Goal: Information Seeking & Learning: Check status

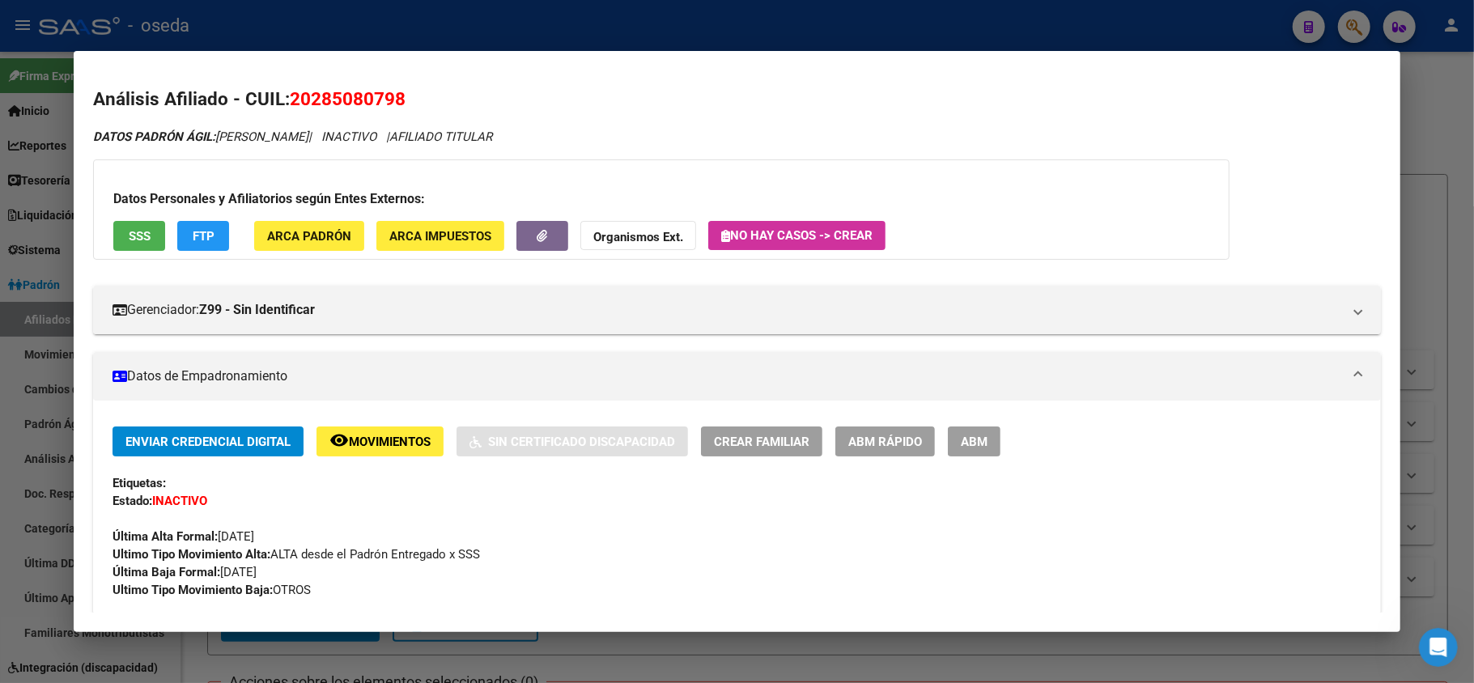
scroll to position [1454, 0]
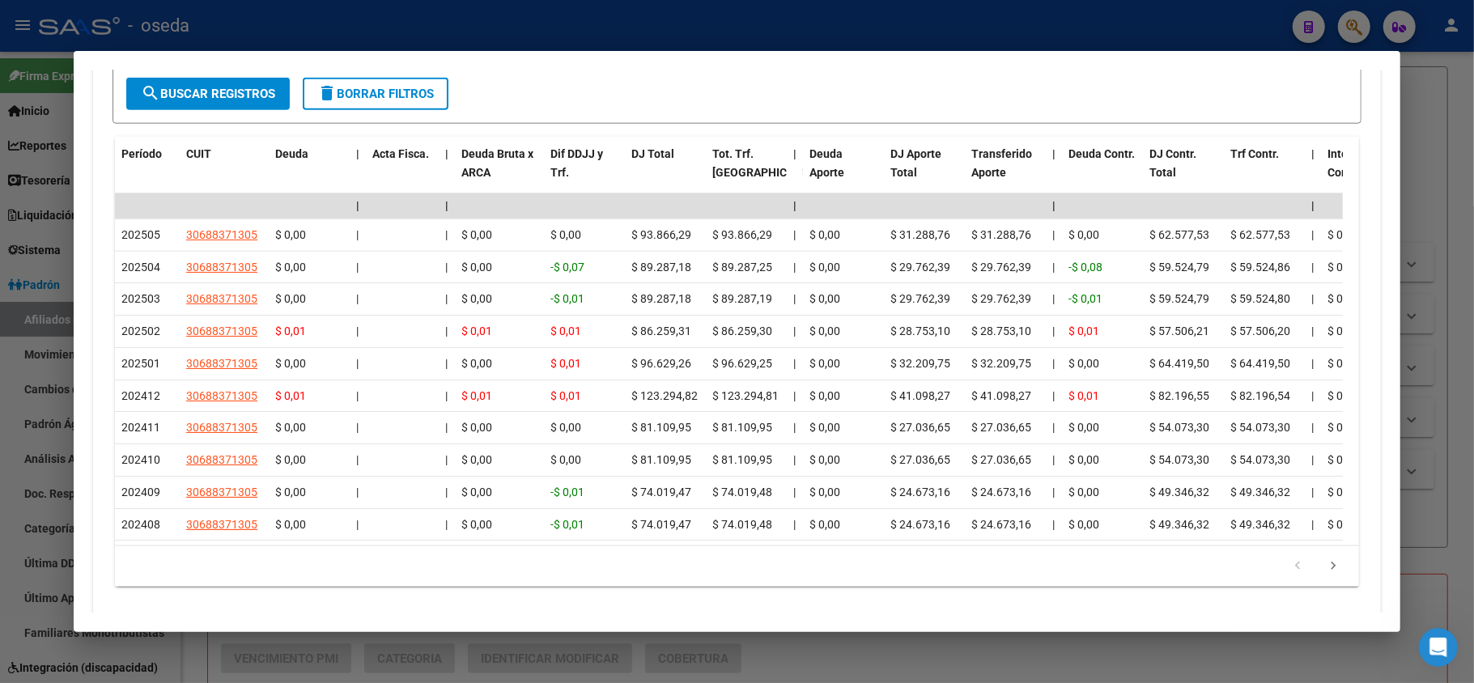
click at [0, 279] on div at bounding box center [737, 341] width 1474 height 683
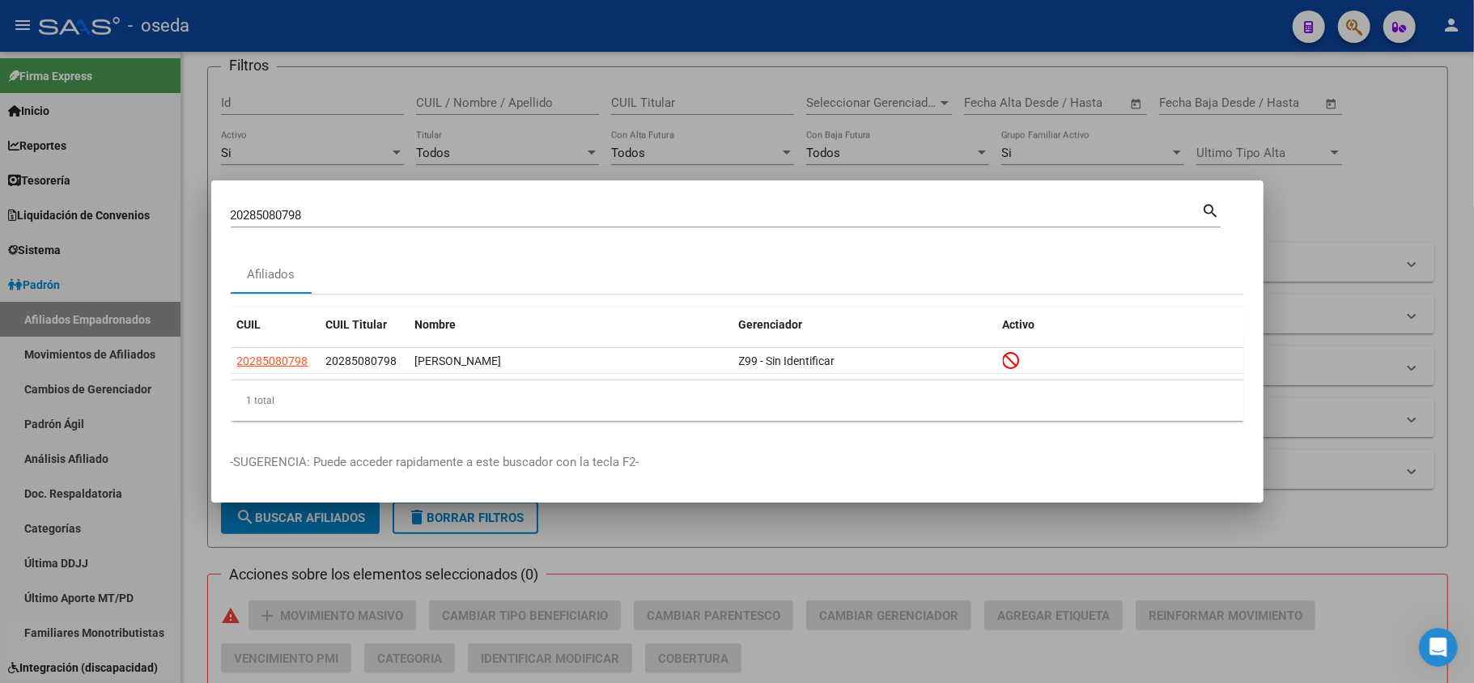
click at [49, 427] on div at bounding box center [737, 341] width 1474 height 683
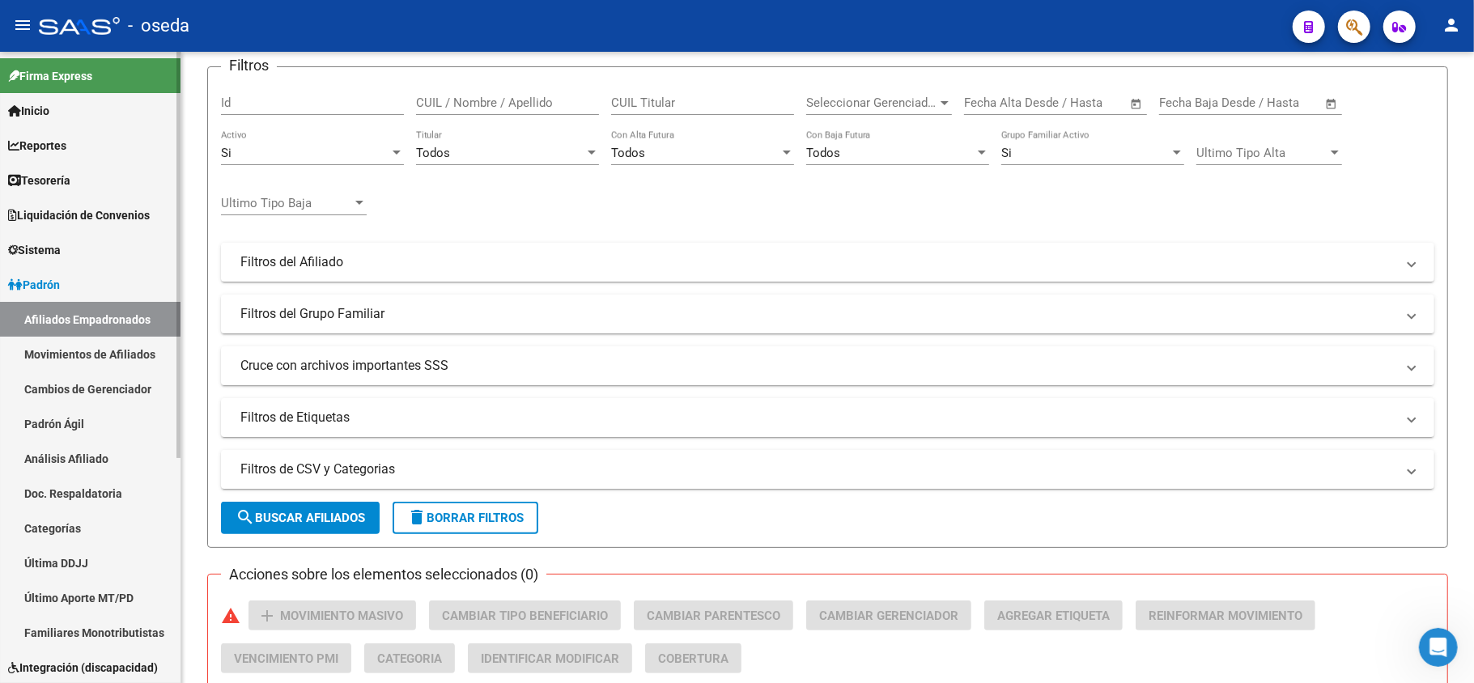
click at [87, 274] on link "Padrón" at bounding box center [90, 284] width 181 height 35
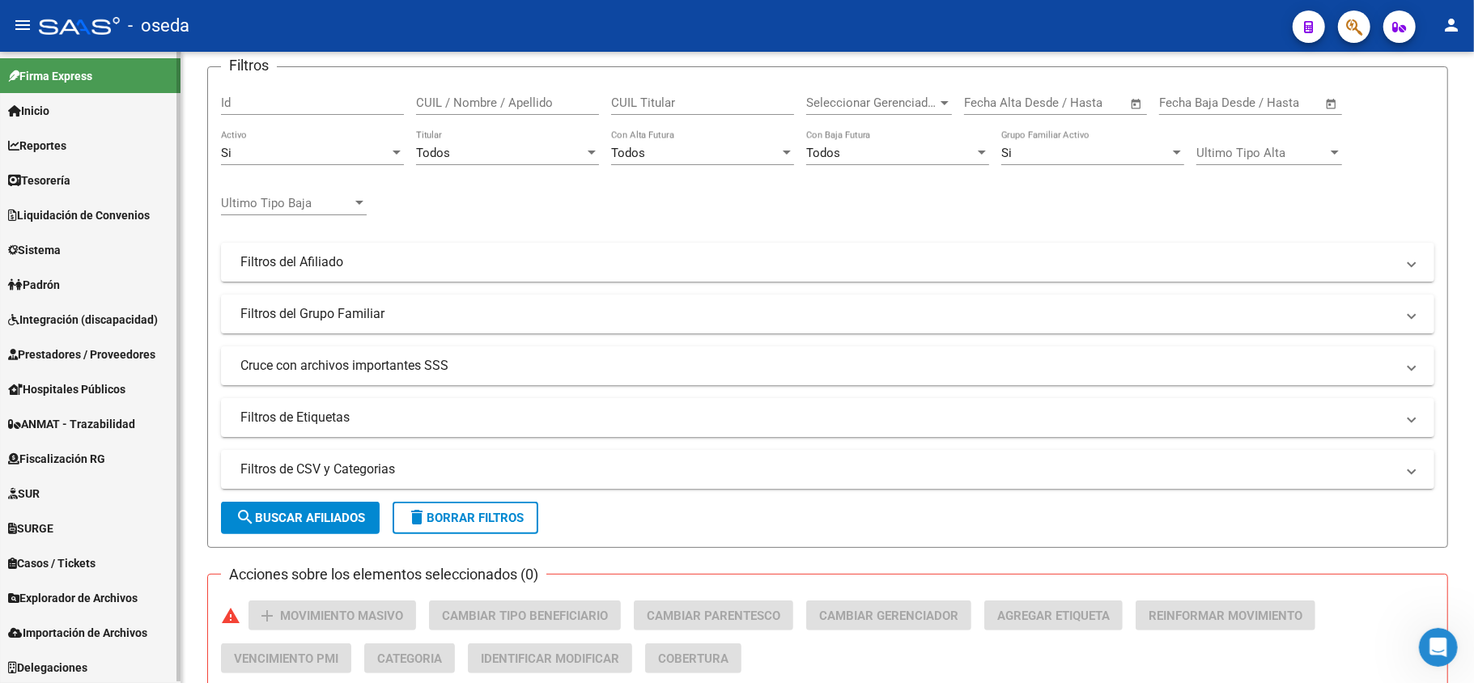
click at [113, 288] on link "Padrón" at bounding box center [90, 284] width 181 height 35
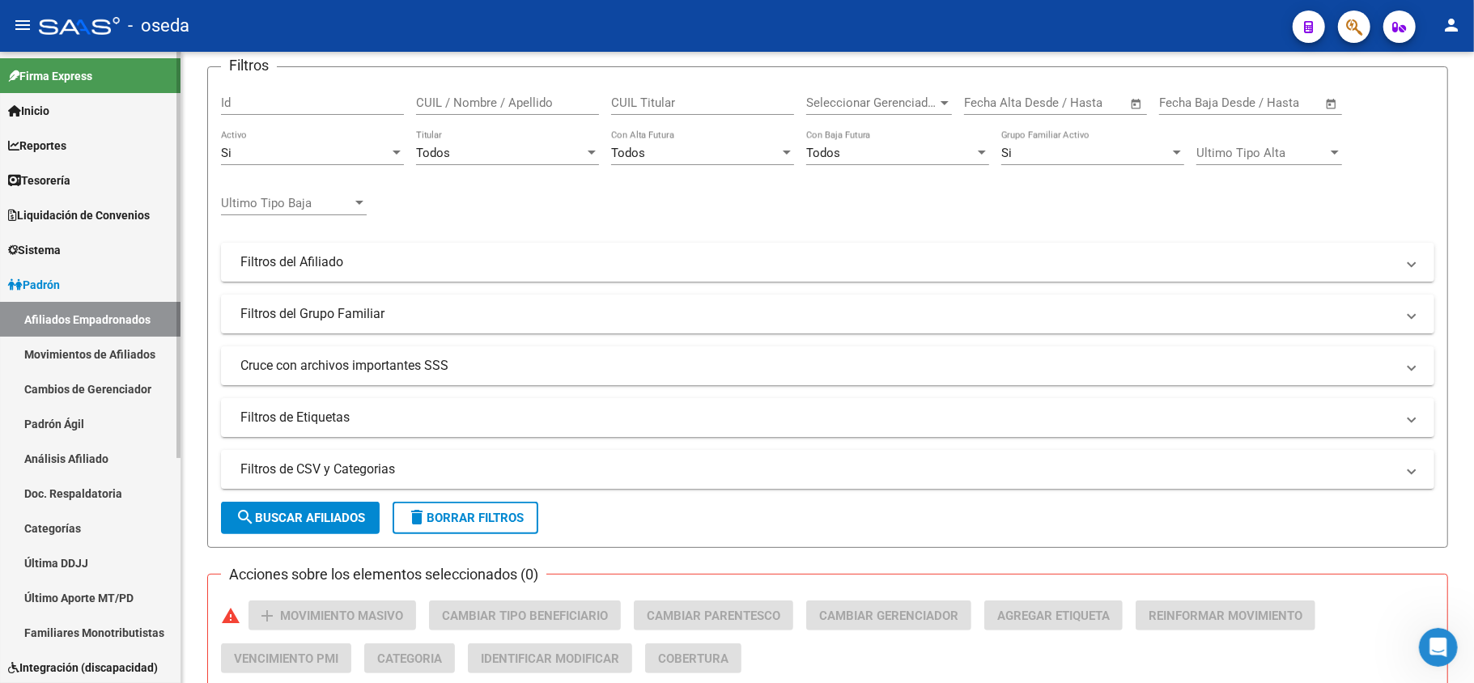
scroll to position [108, 0]
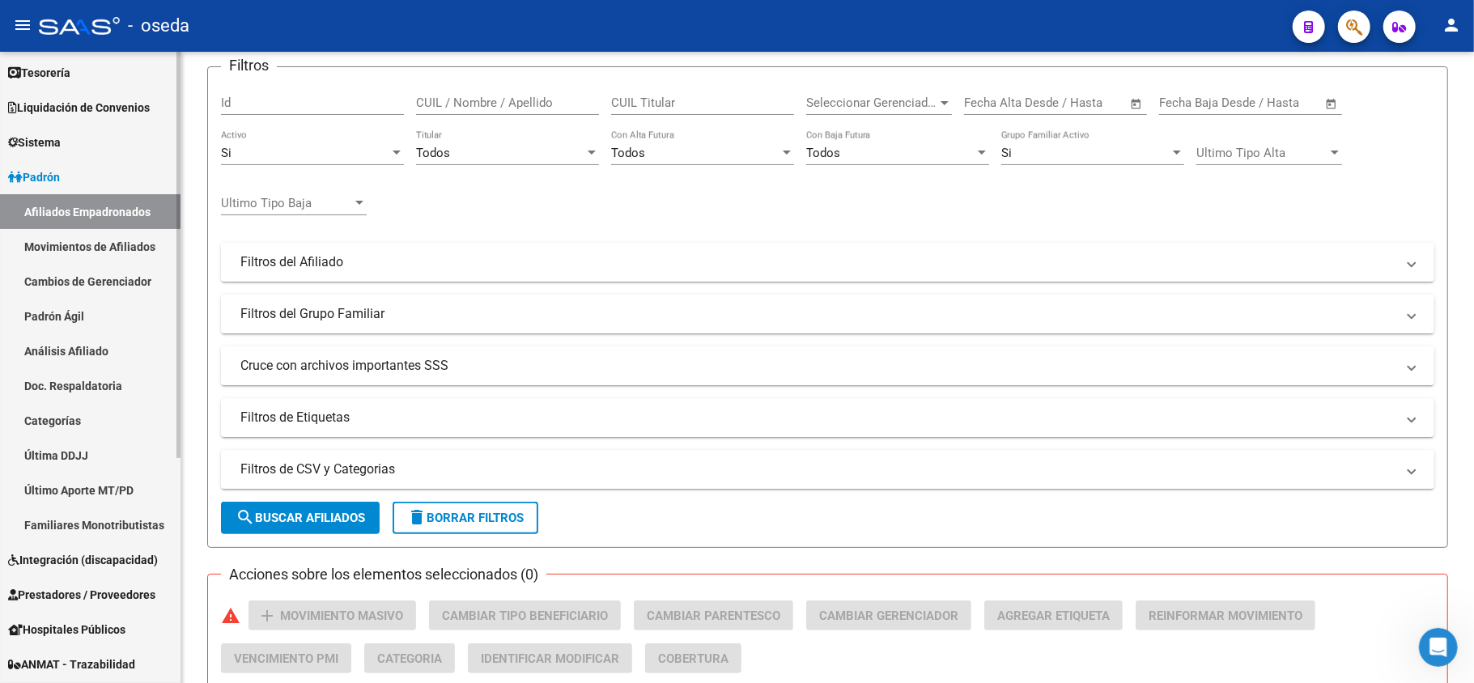
click at [85, 447] on link "Última DDJJ" at bounding box center [90, 455] width 181 height 35
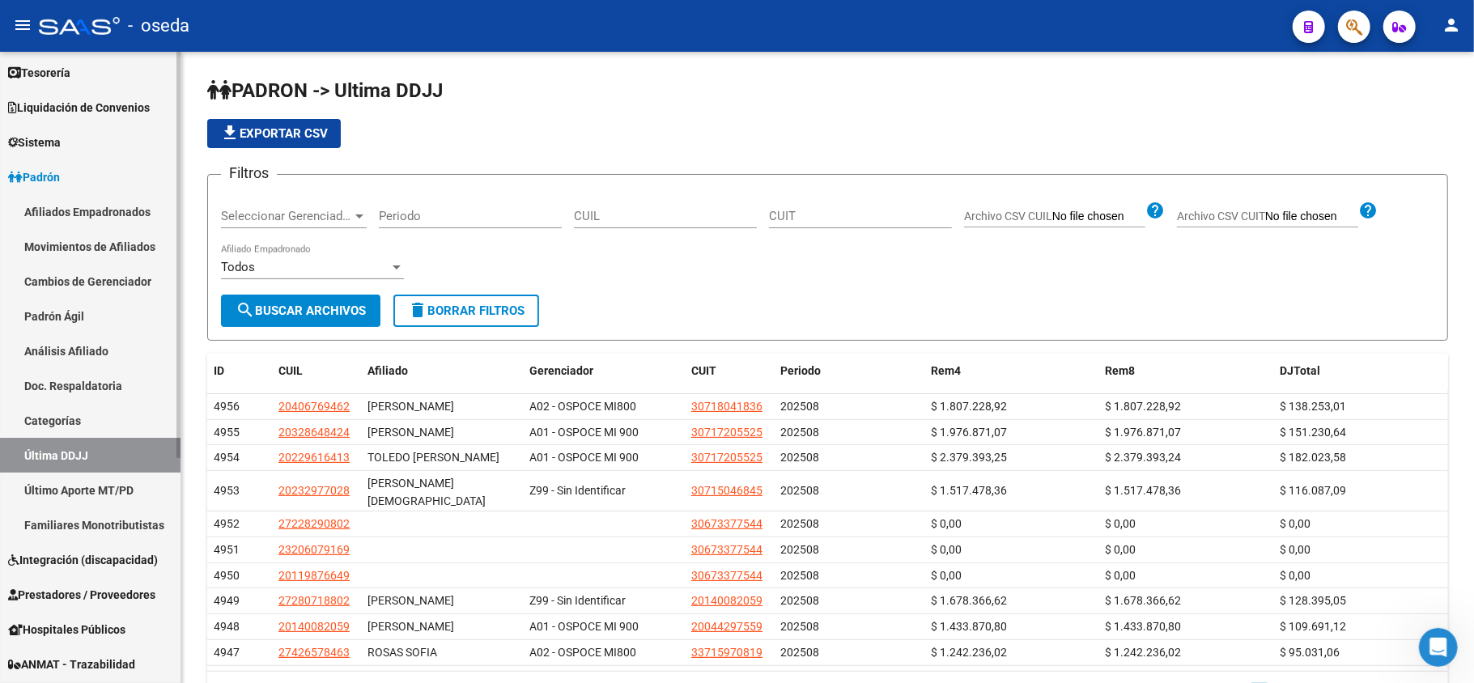
click at [44, 152] on link "Sistema" at bounding box center [90, 142] width 181 height 35
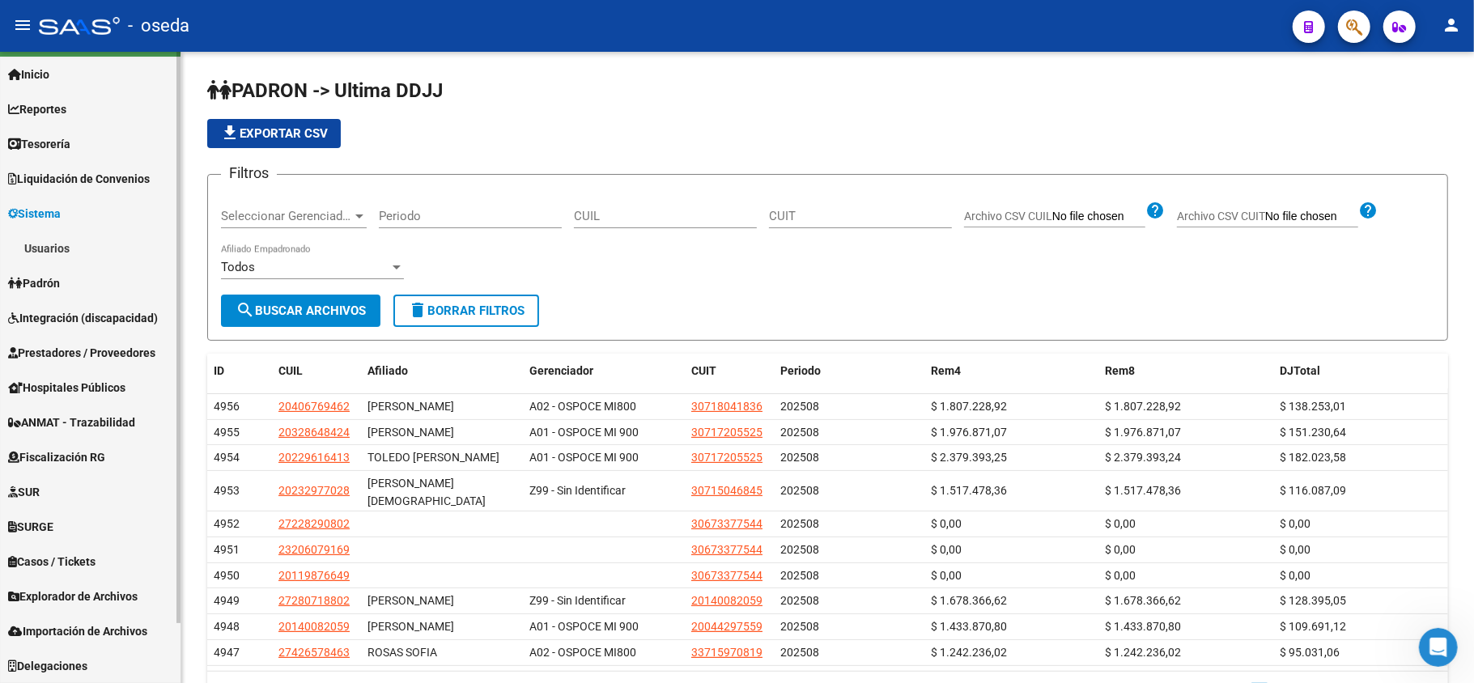
scroll to position [36, 0]
click at [60, 274] on span "Padrón" at bounding box center [34, 283] width 52 height 18
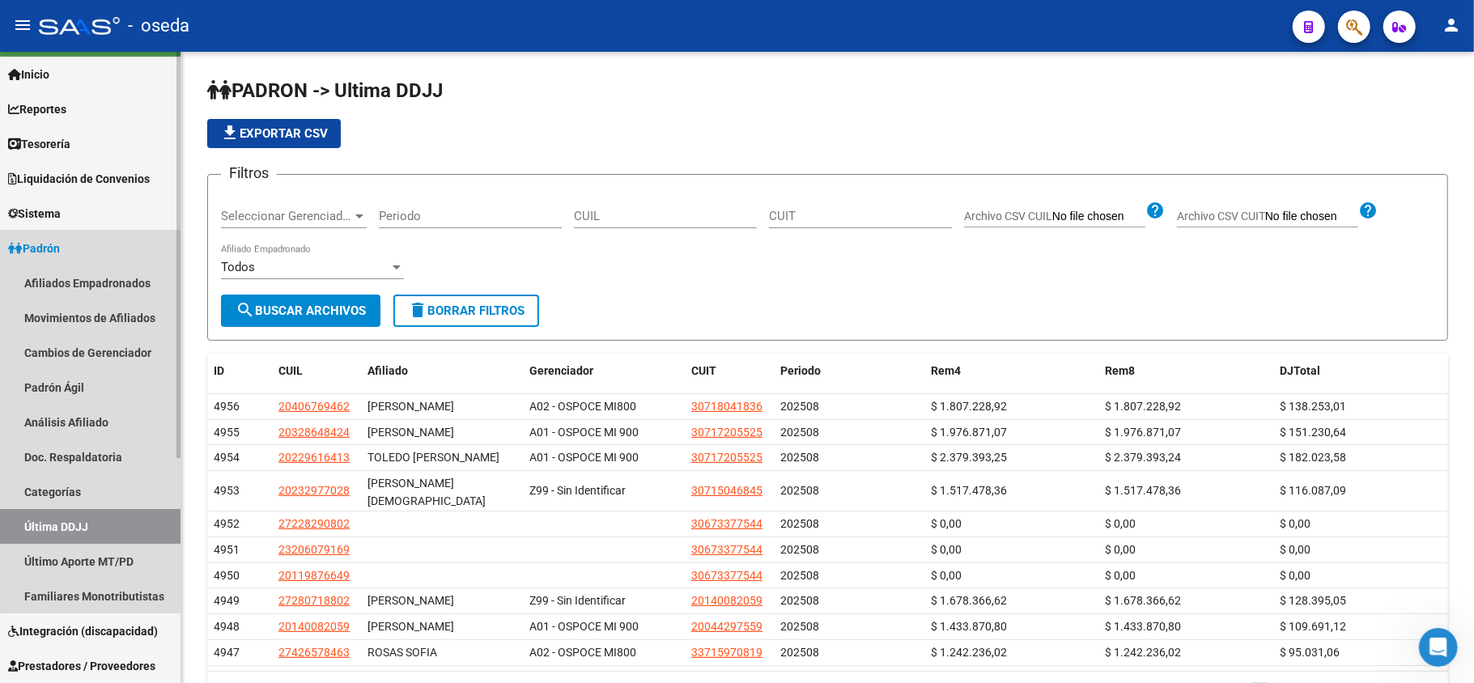
click at [60, 244] on span "Padrón" at bounding box center [34, 249] width 52 height 18
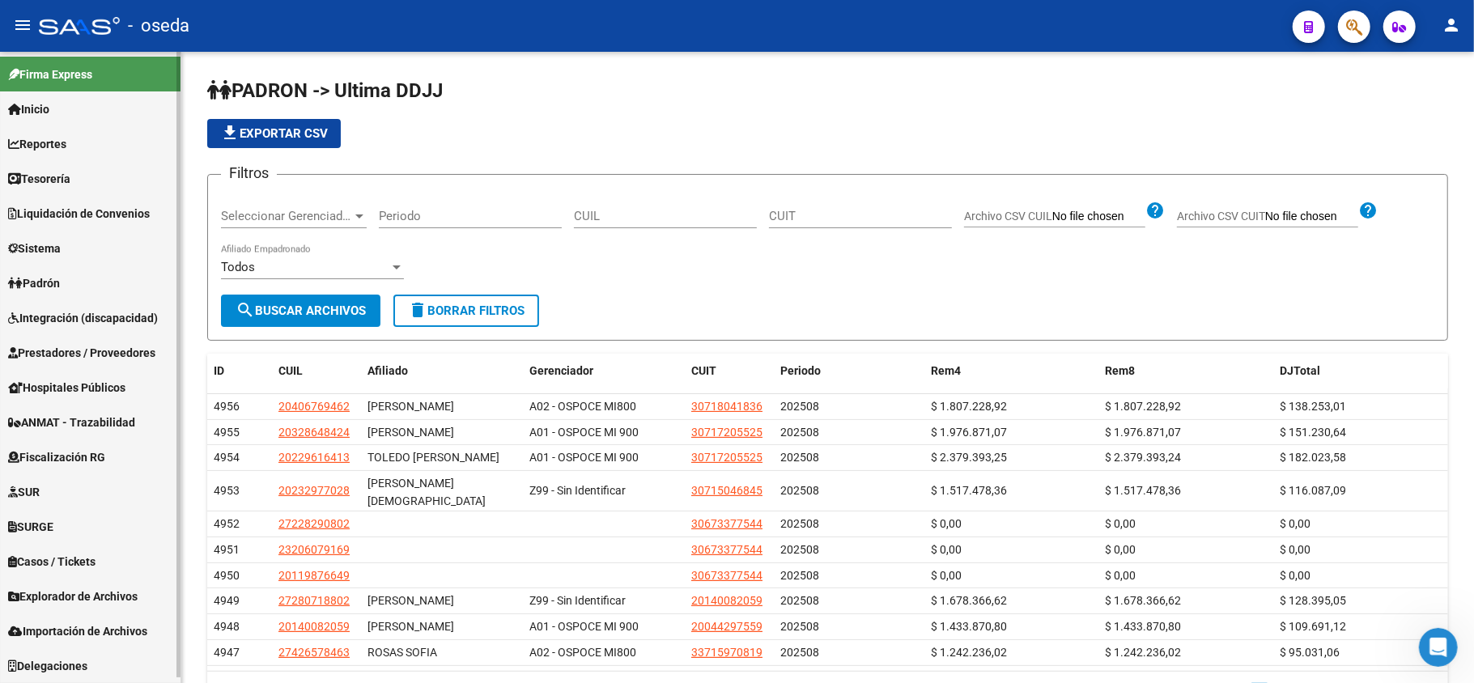
scroll to position [2, 0]
click at [105, 448] on span "Fiscalización RG" at bounding box center [56, 457] width 97 height 18
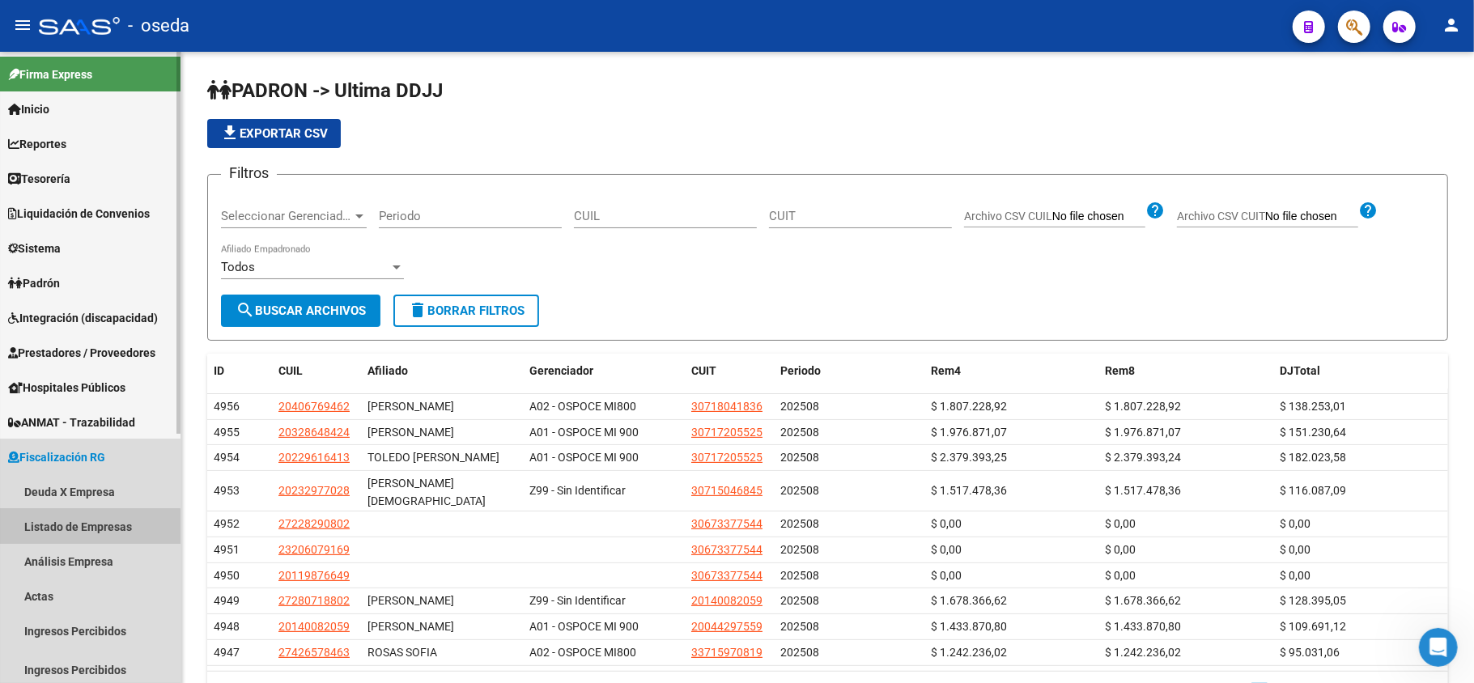
click at [59, 528] on link "Listado de Empresas" at bounding box center [90, 526] width 181 height 35
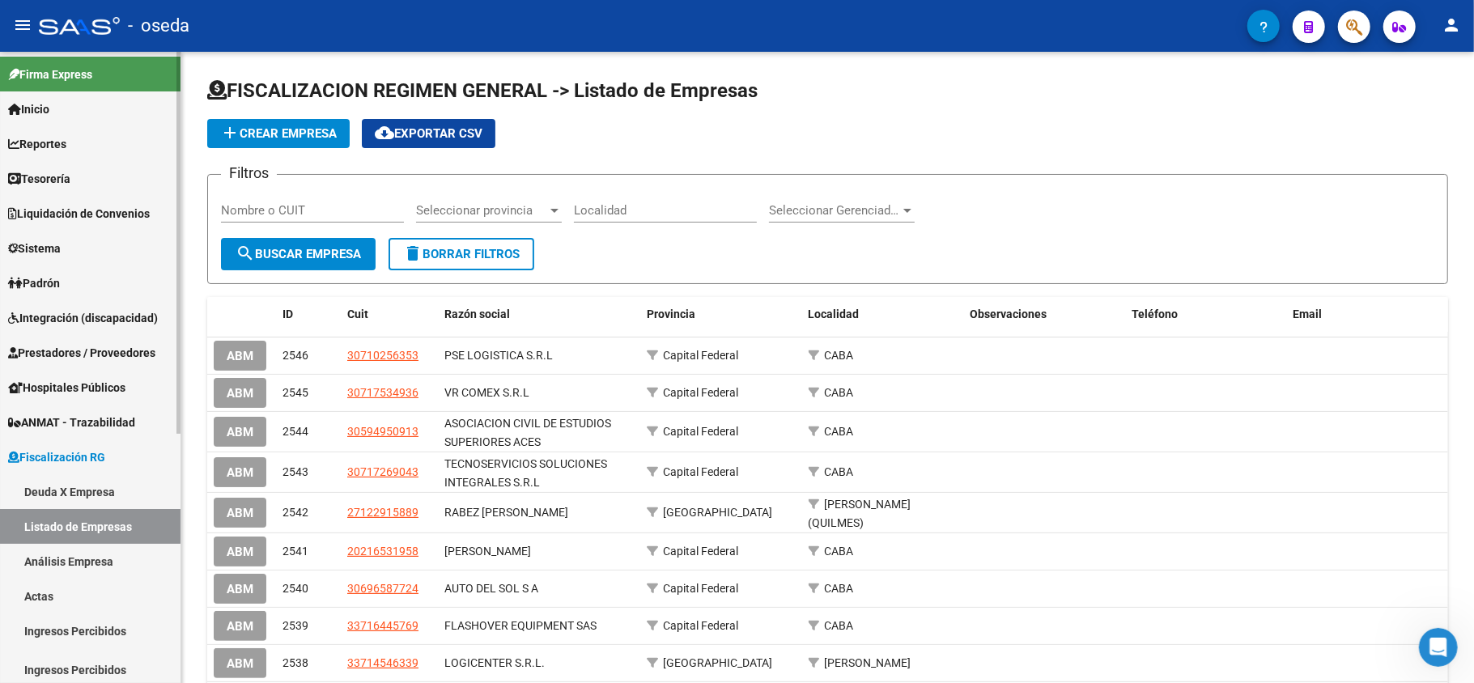
click at [102, 484] on link "Deuda X Empresa" at bounding box center [90, 491] width 181 height 35
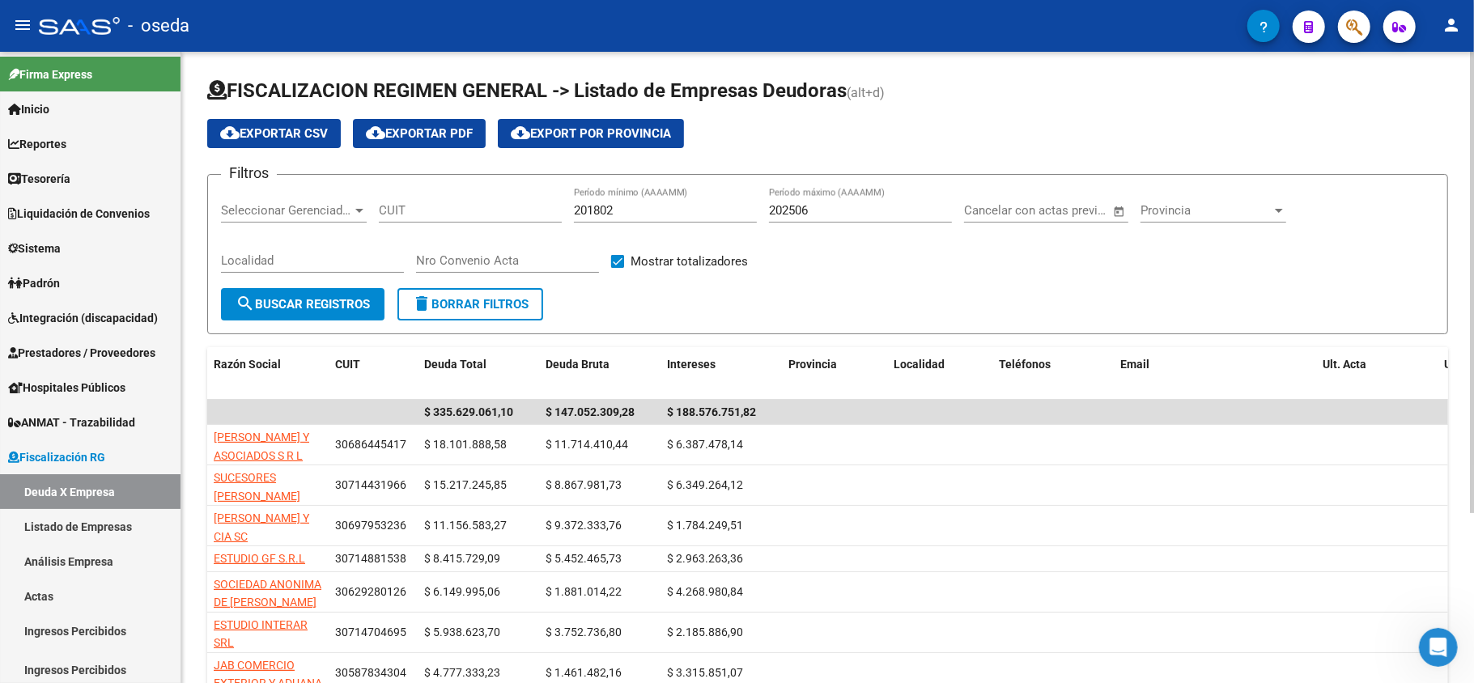
click at [589, 208] on input "201802" at bounding box center [665, 210] width 183 height 15
type input "202401"
click at [814, 210] on input "202506" at bounding box center [860, 210] width 183 height 15
click at [275, 303] on span "search Buscar Registros" at bounding box center [303, 304] width 134 height 15
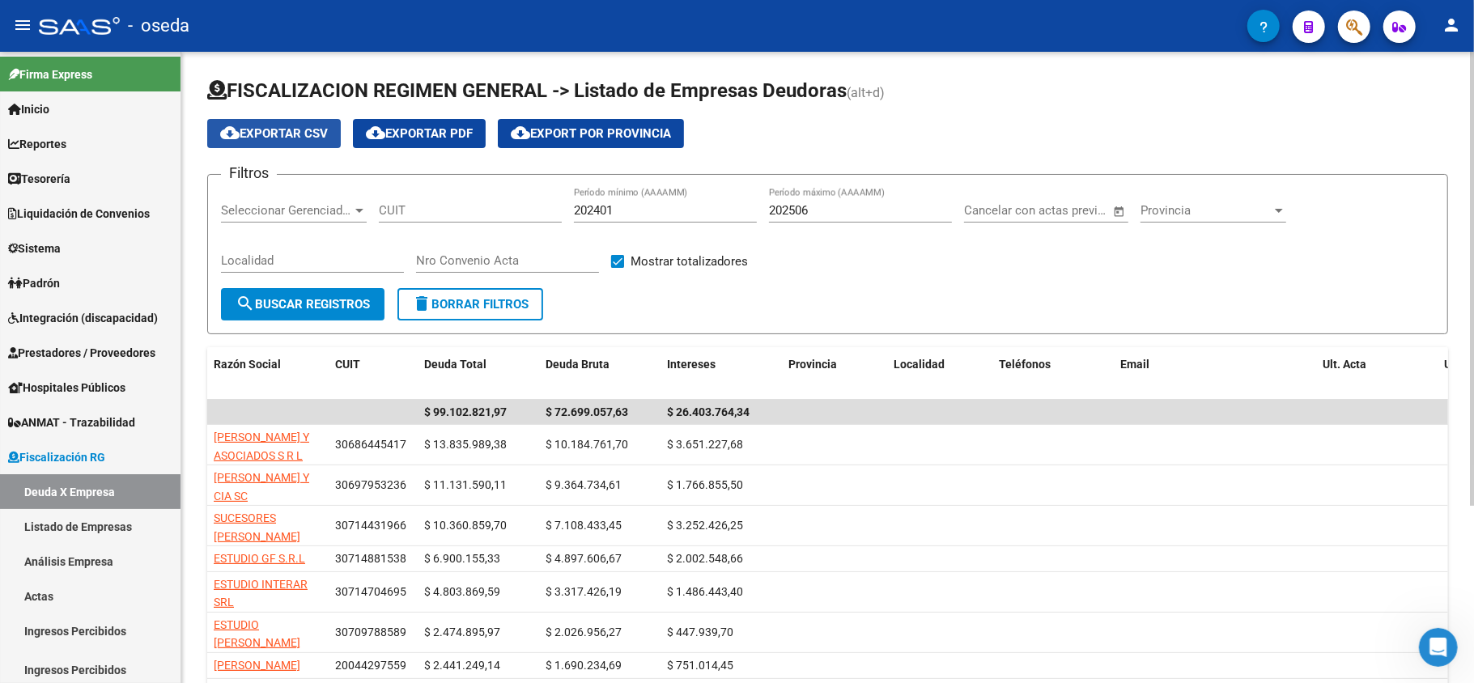
click at [302, 128] on span "cloud_download Exportar CSV" at bounding box center [274, 133] width 108 height 15
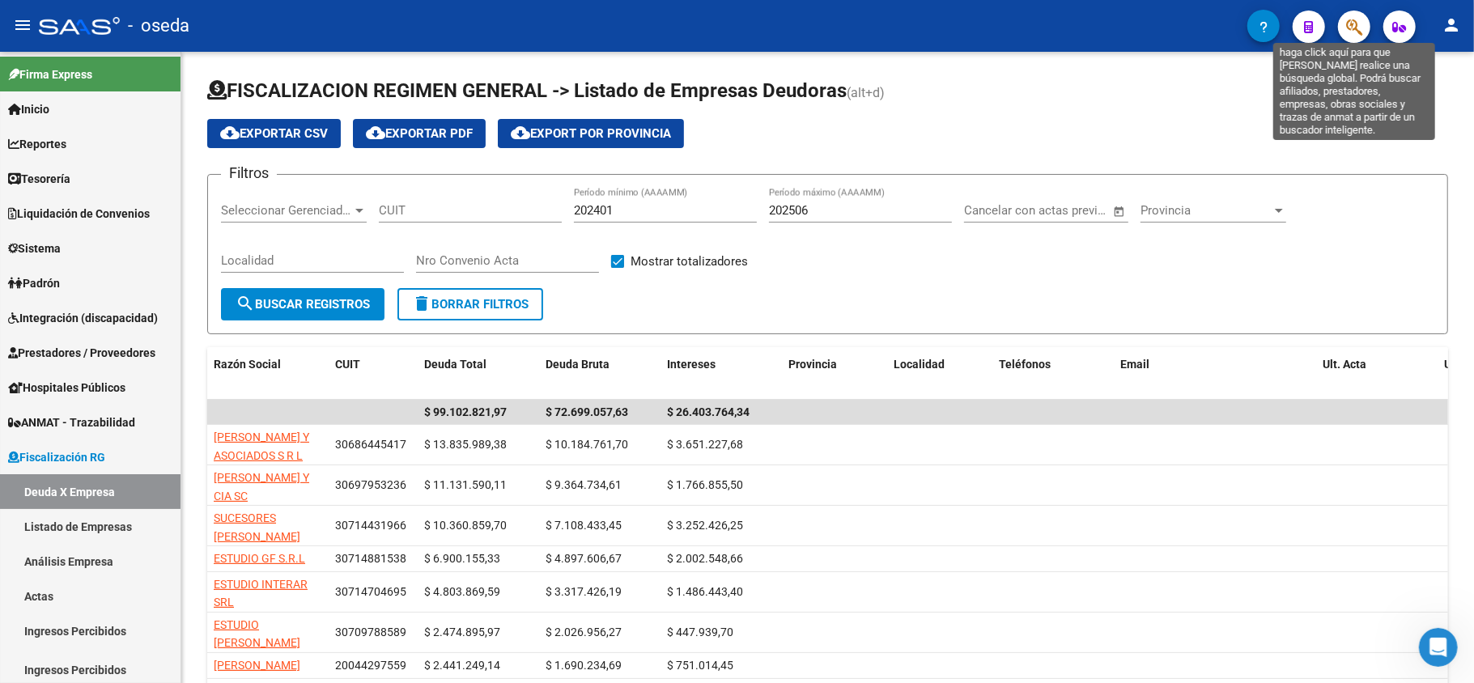
click at [1353, 19] on icon "button" at bounding box center [1354, 27] width 16 height 19
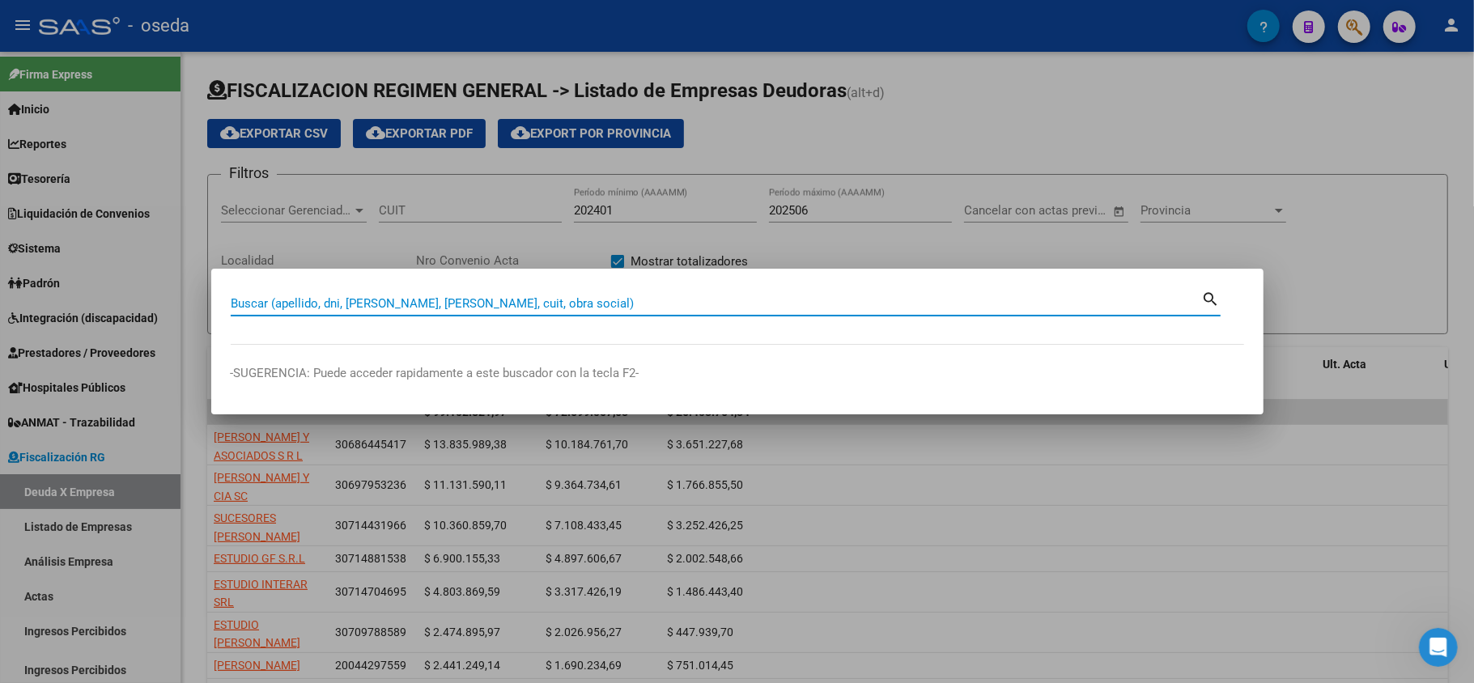
paste input "30686445417"
type input "30686445417"
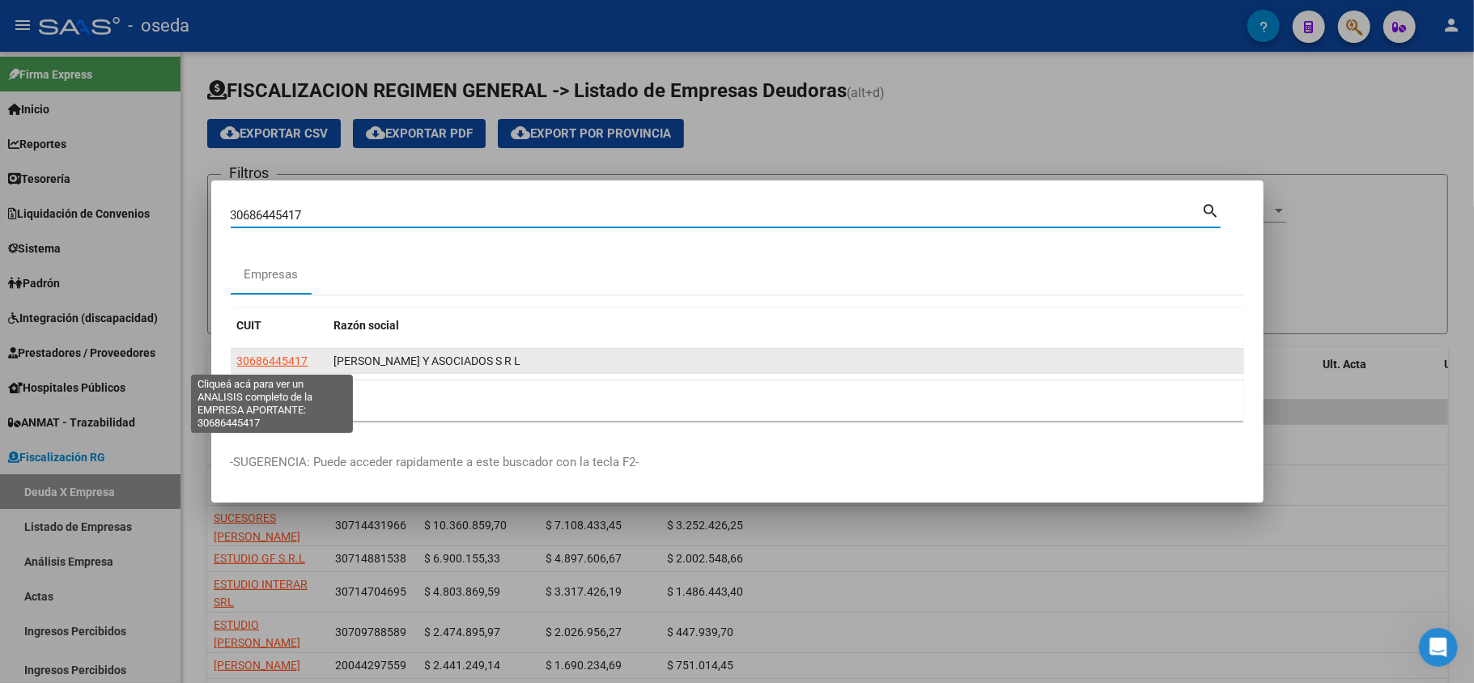
click at [264, 361] on span "30686445417" at bounding box center [272, 361] width 71 height 13
type textarea "30686445417"
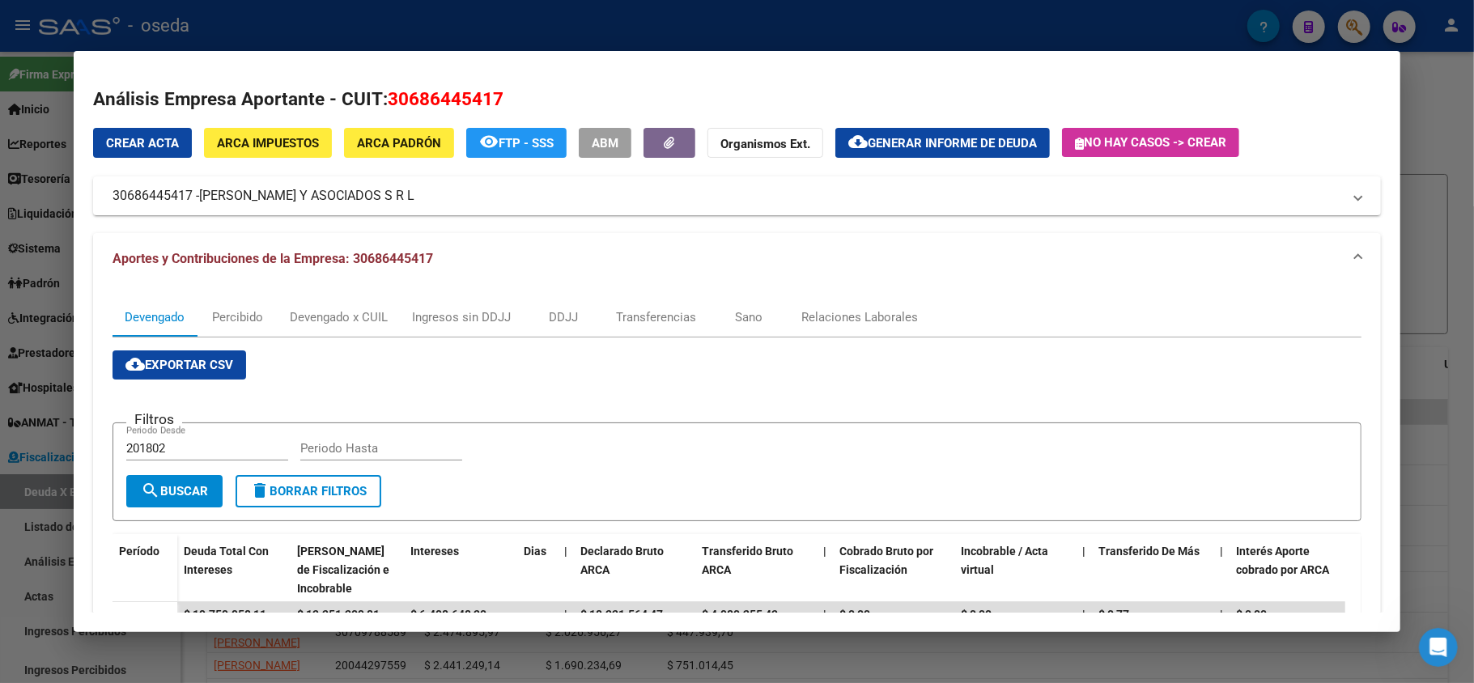
scroll to position [215, 0]
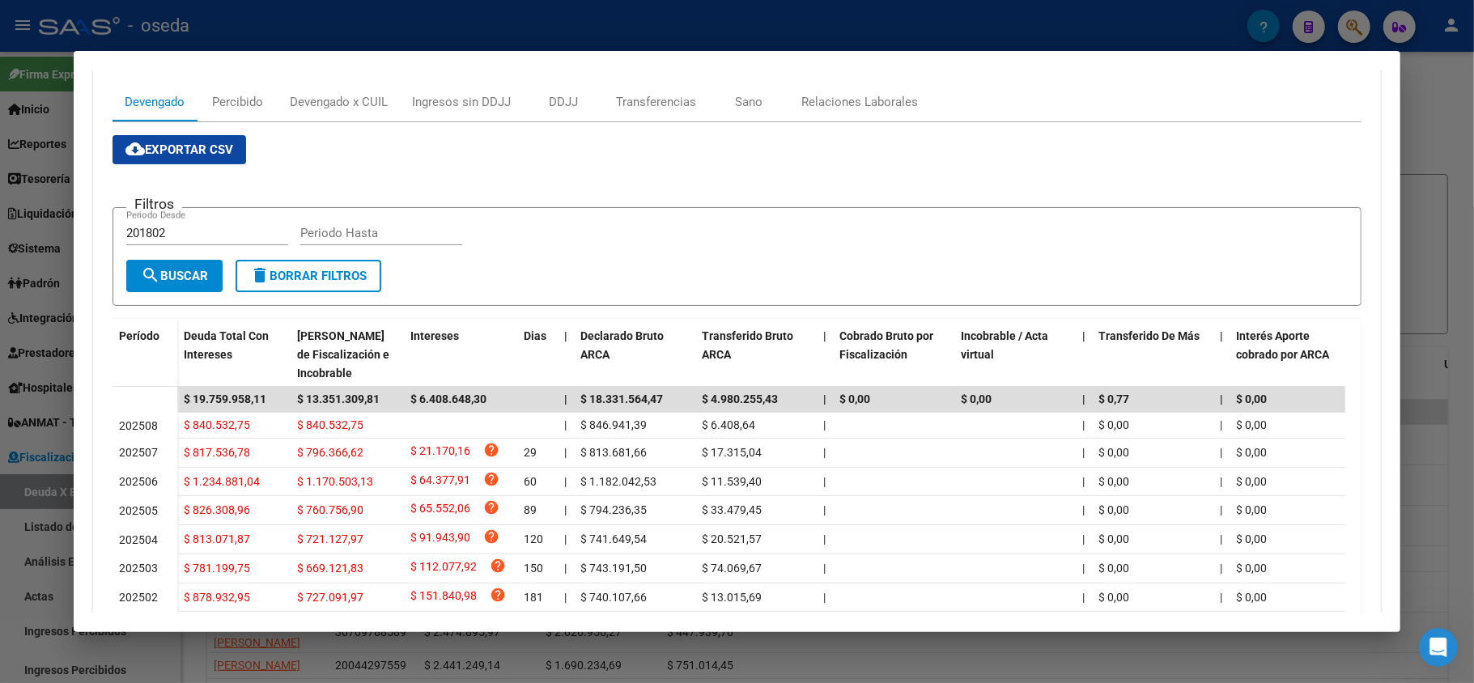
click at [0, 402] on div at bounding box center [737, 341] width 1474 height 683
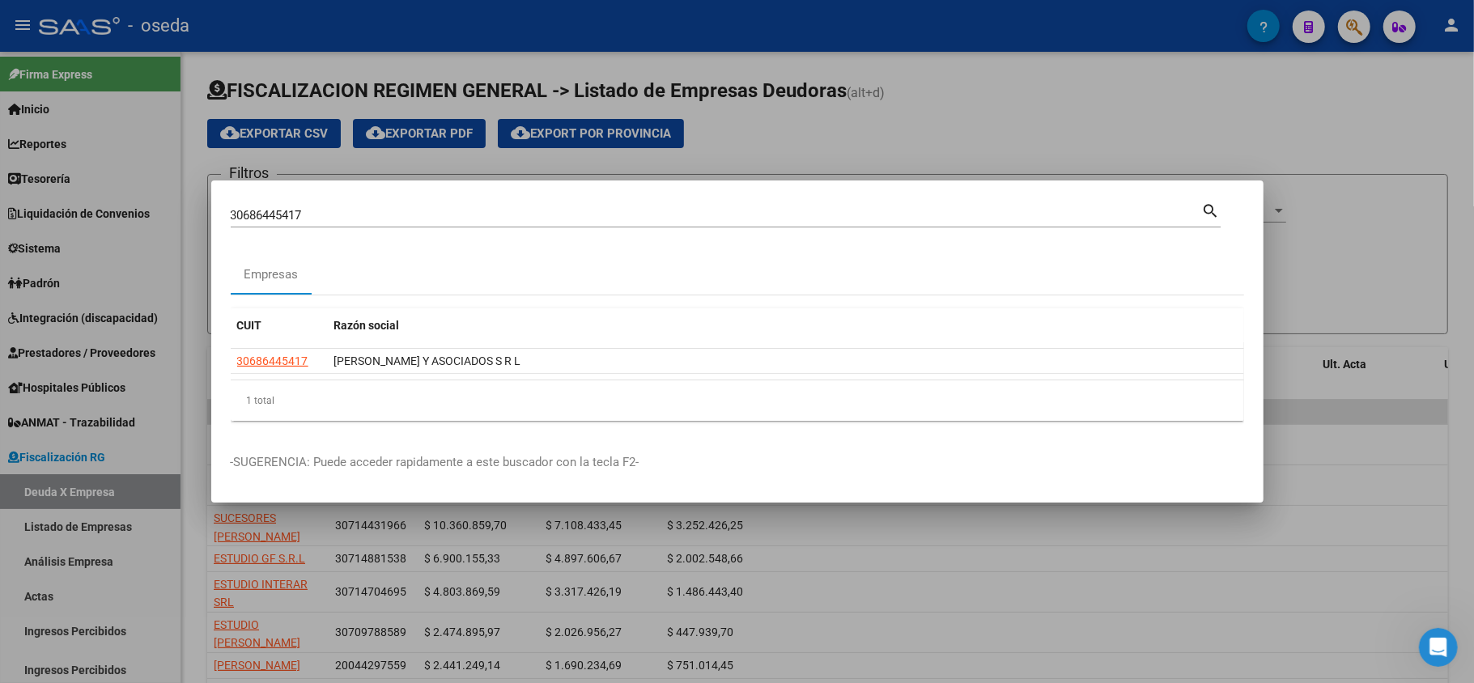
click at [72, 322] on div at bounding box center [737, 341] width 1474 height 683
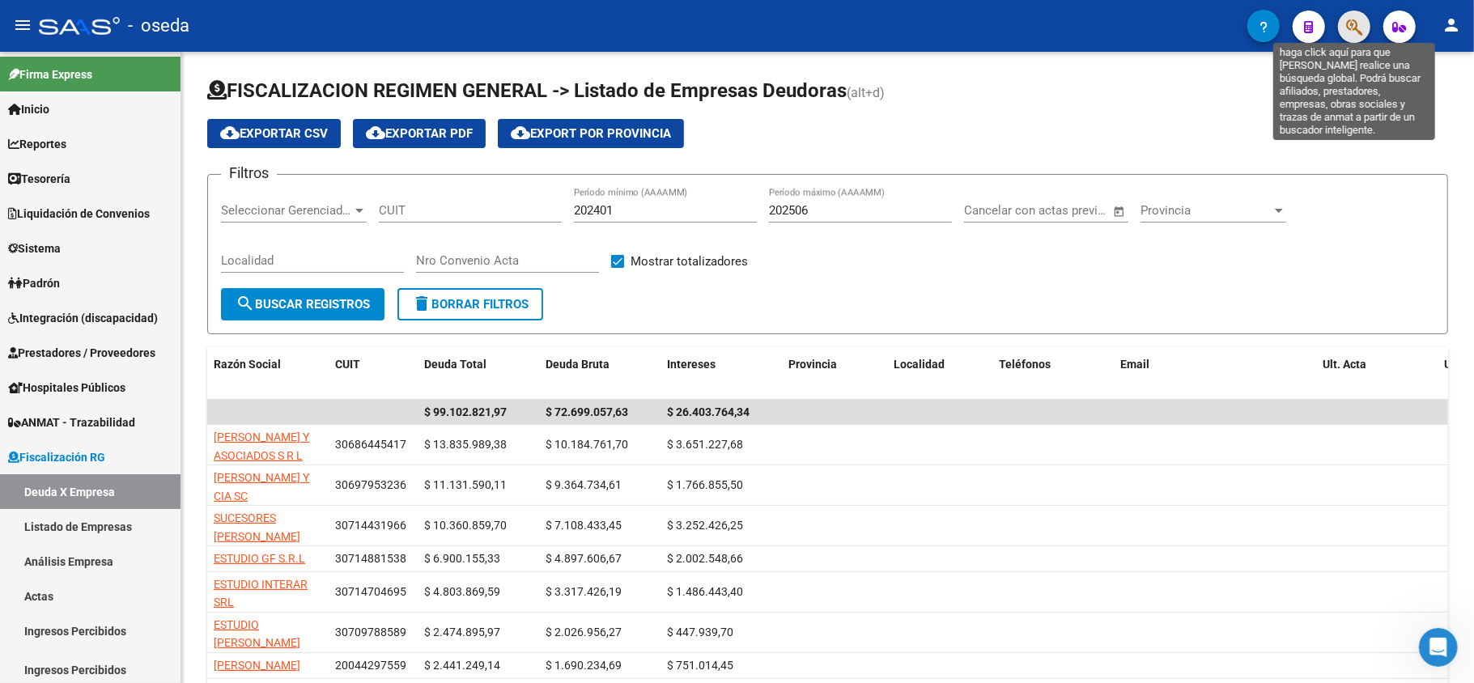
click at [1346, 30] on icon "button" at bounding box center [1354, 27] width 16 height 19
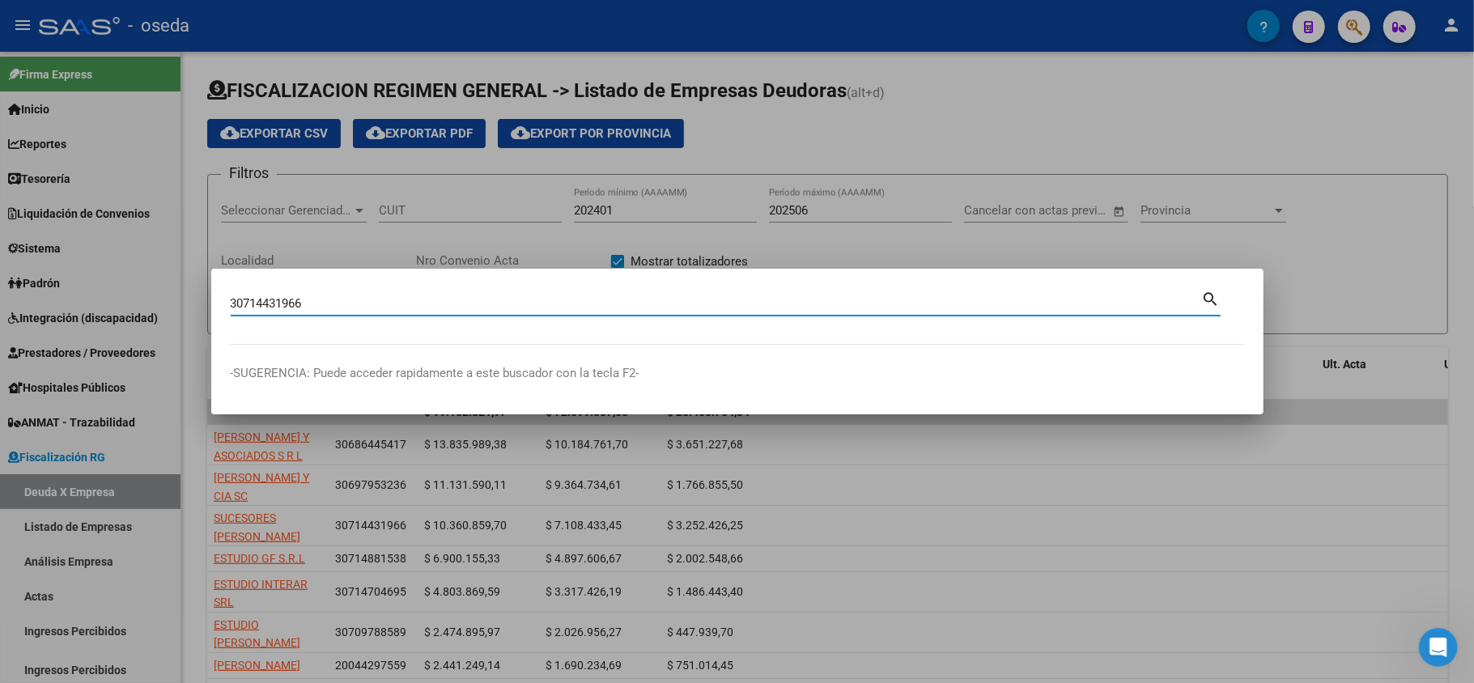
type input "30714431966"
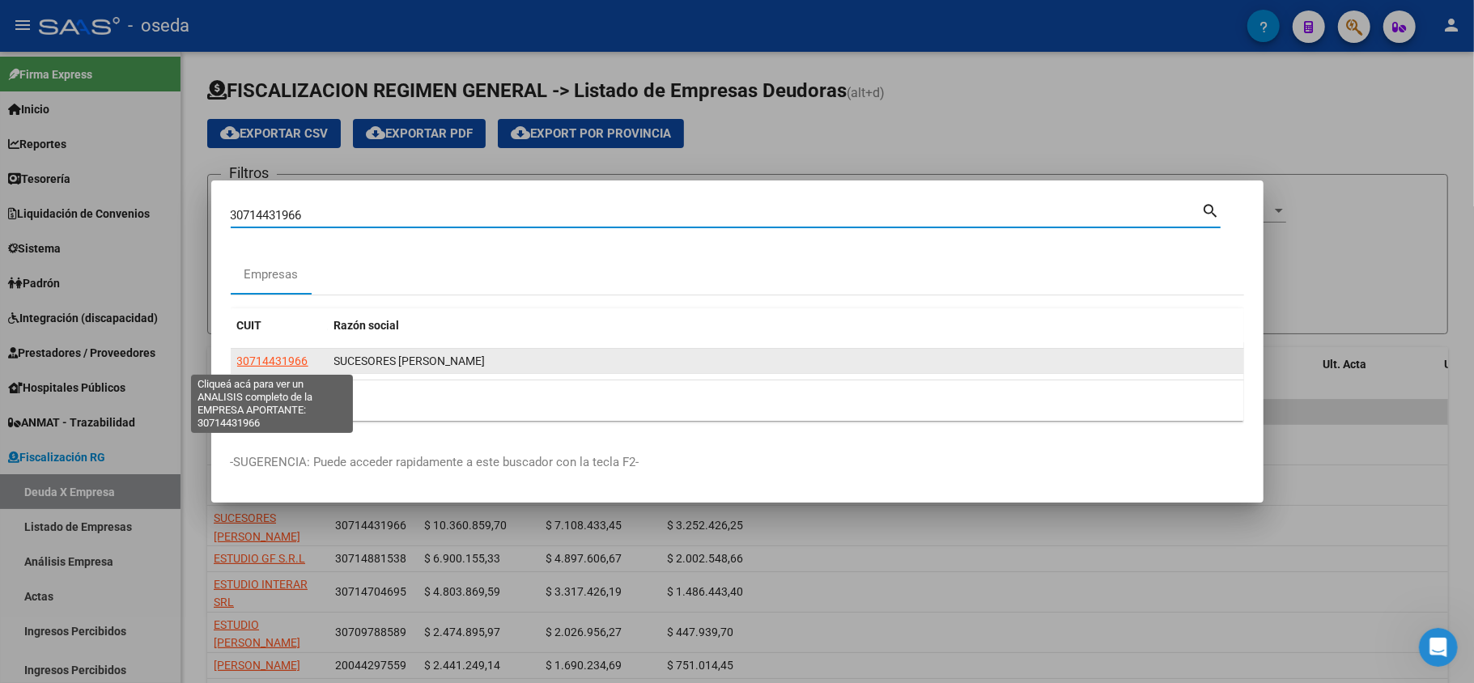
click at [273, 356] on span "30714431966" at bounding box center [272, 361] width 71 height 13
type textarea "30714431966"
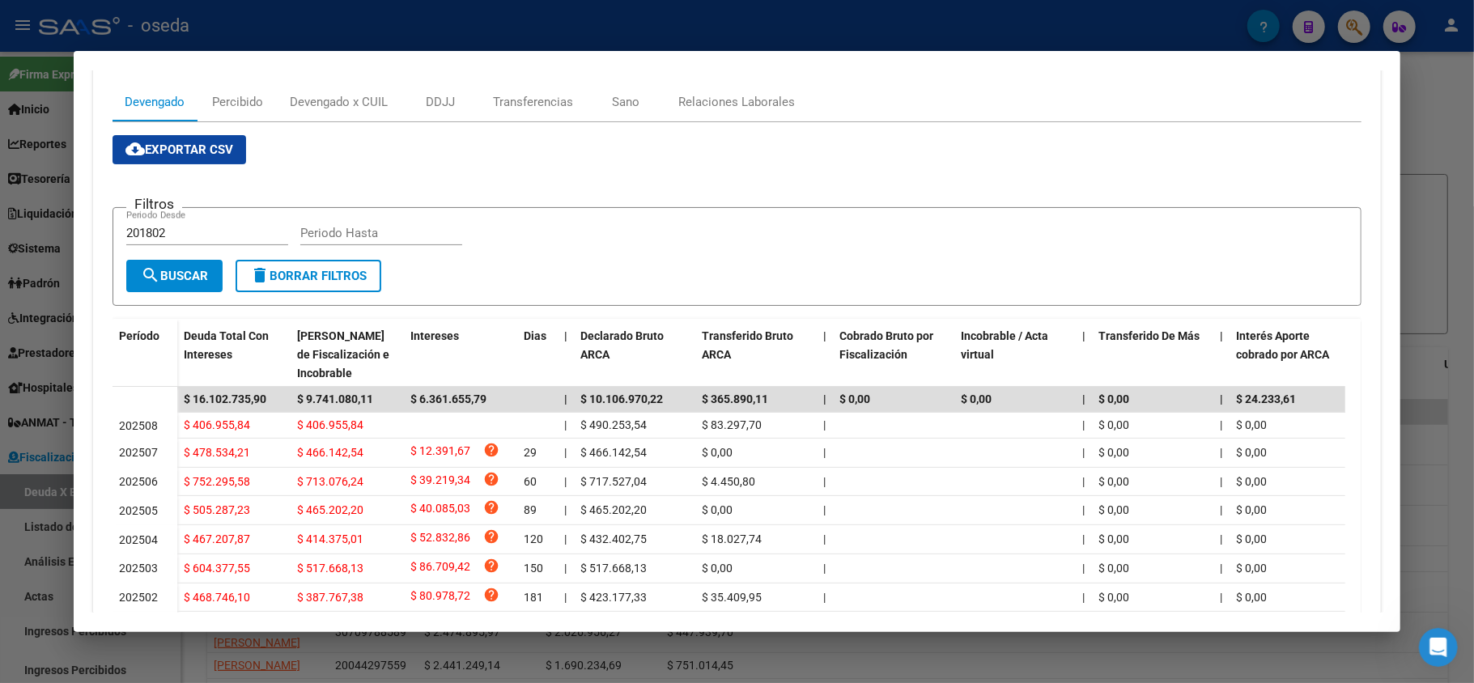
click at [39, 227] on div at bounding box center [737, 341] width 1474 height 683
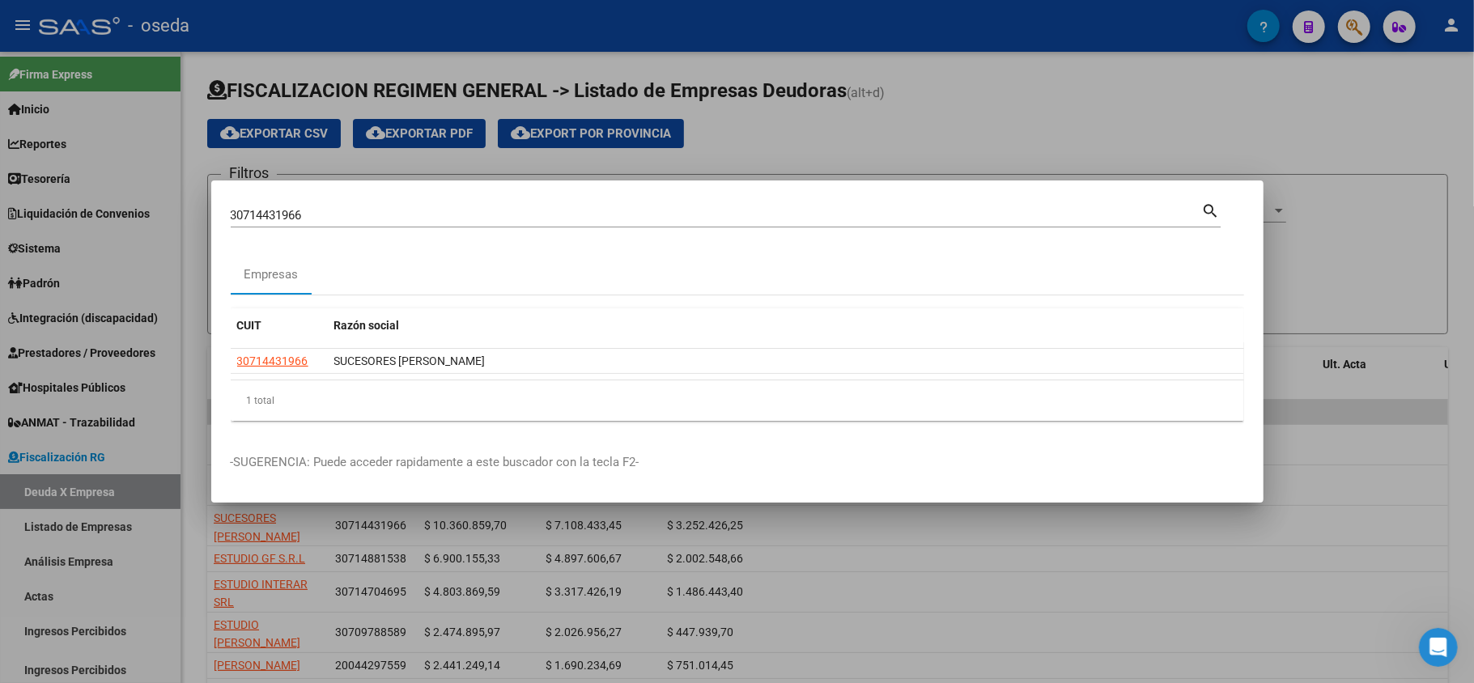
click at [292, 220] on input "30714431966" at bounding box center [716, 215] width 971 height 15
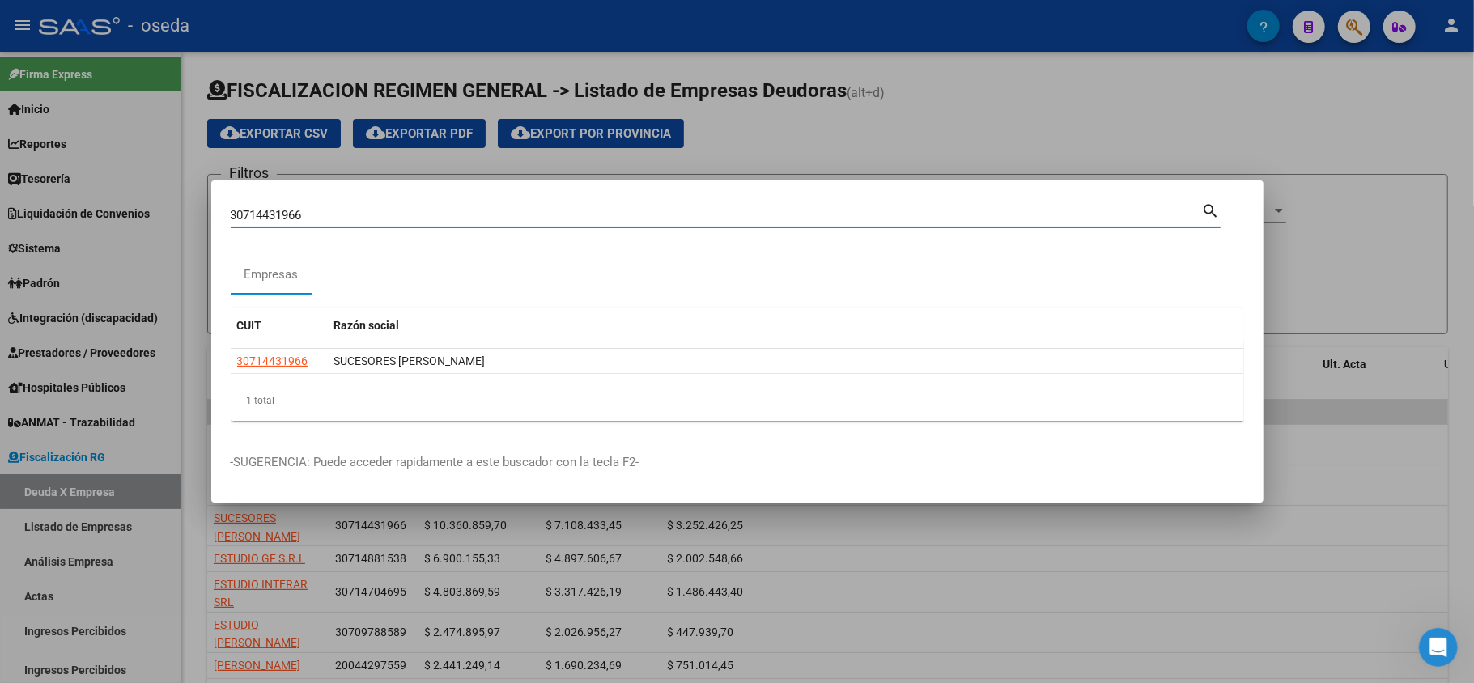
click at [290, 220] on input "30714431966" at bounding box center [716, 215] width 971 height 15
paste input "704695"
type input "30714704695"
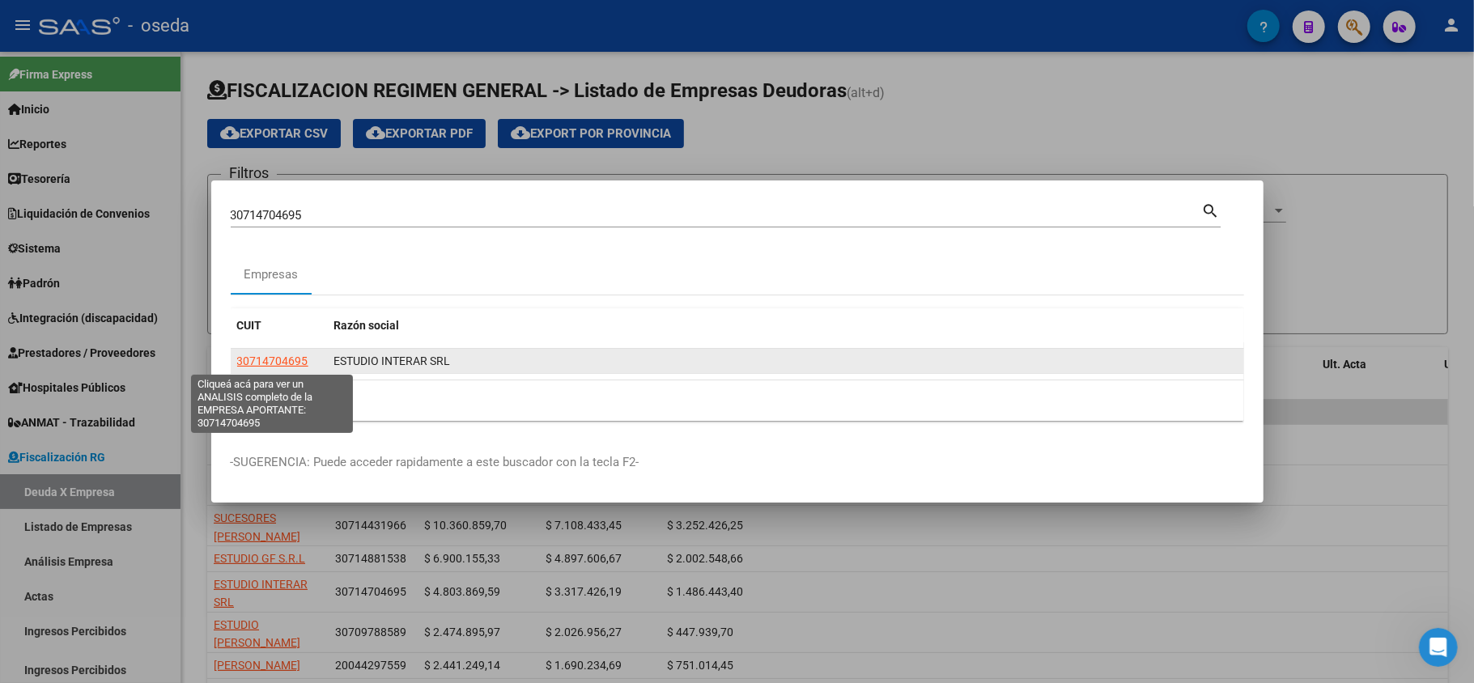
click at [263, 367] on span "30714704695" at bounding box center [272, 361] width 71 height 13
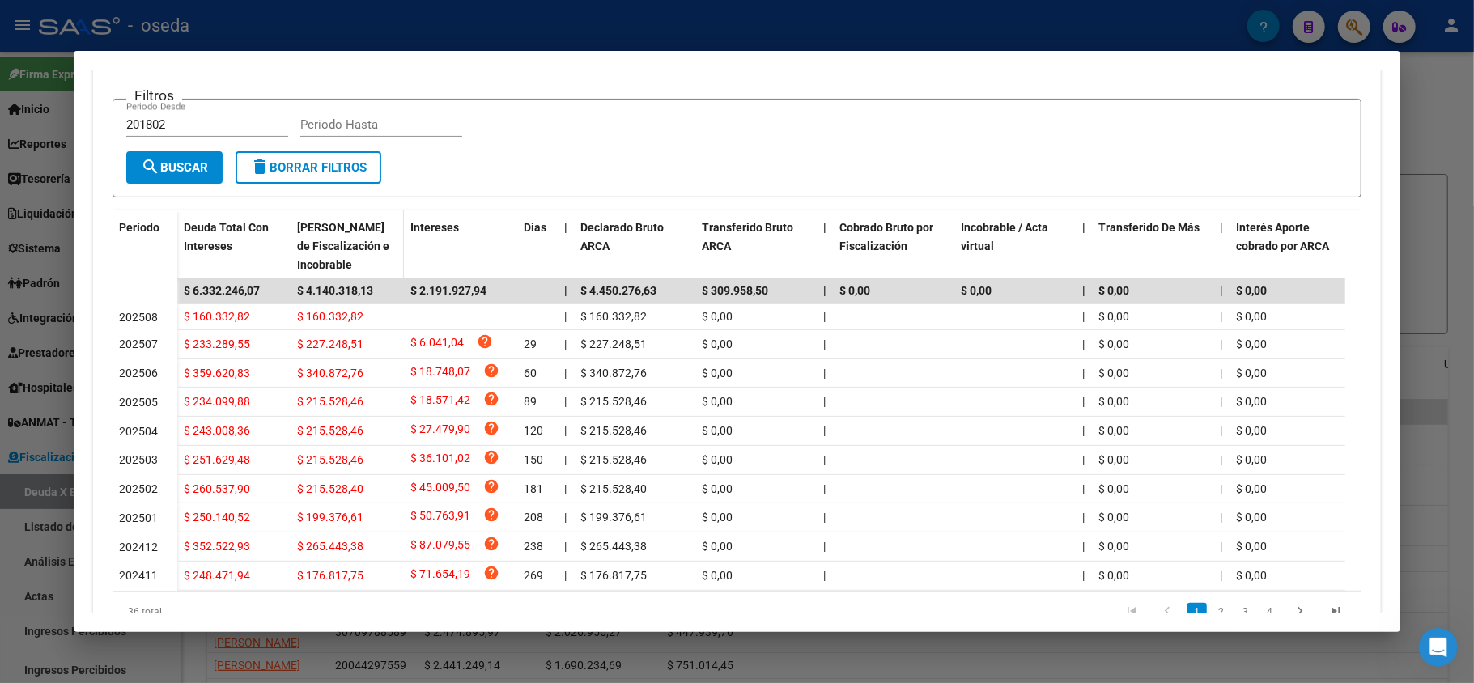
scroll to position [108, 0]
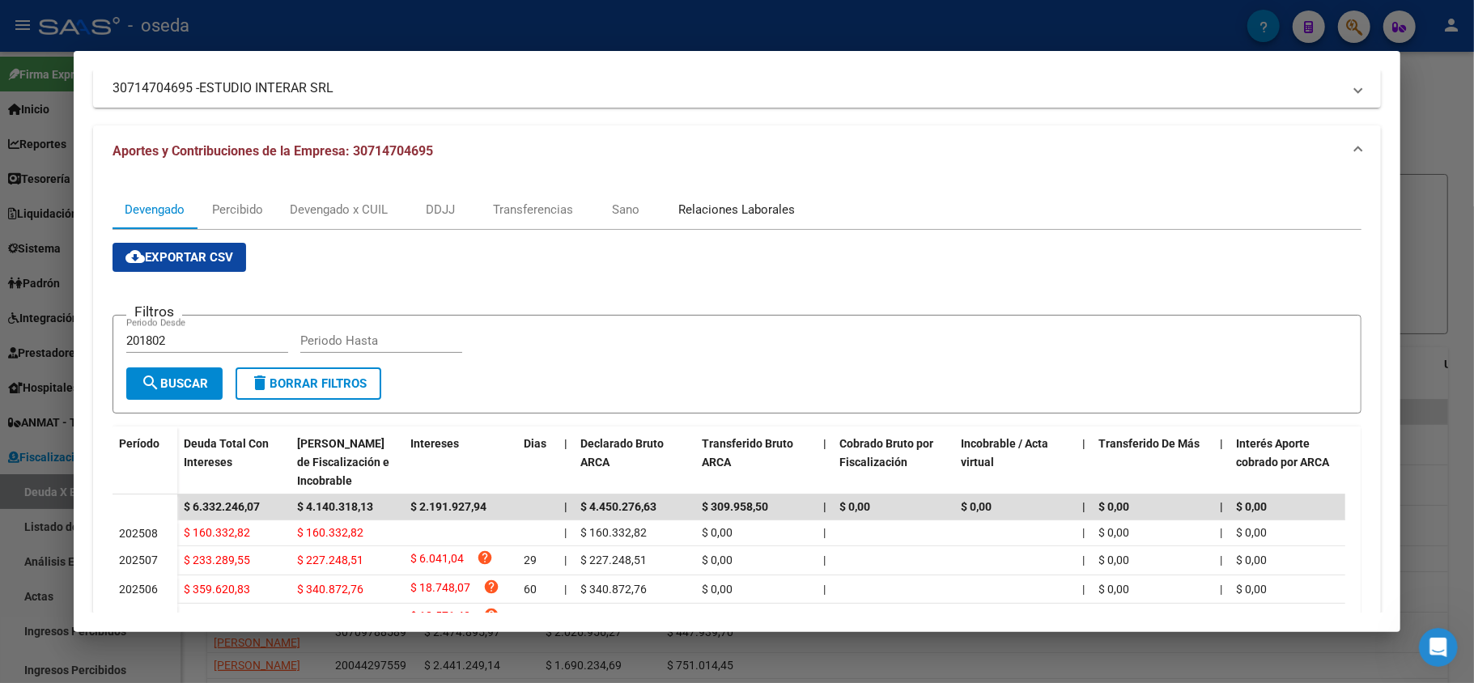
click at [684, 198] on div "Relaciones Laborales" at bounding box center [736, 209] width 141 height 39
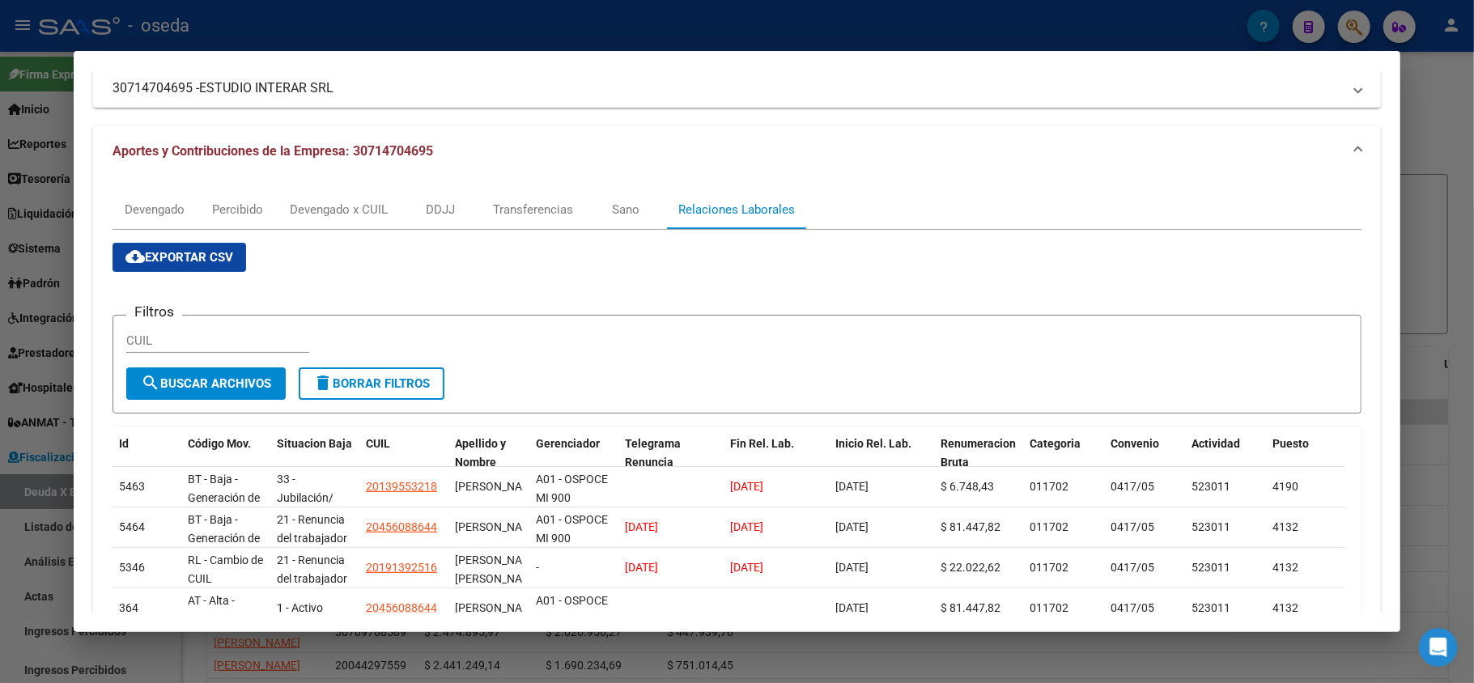
scroll to position [215, 0]
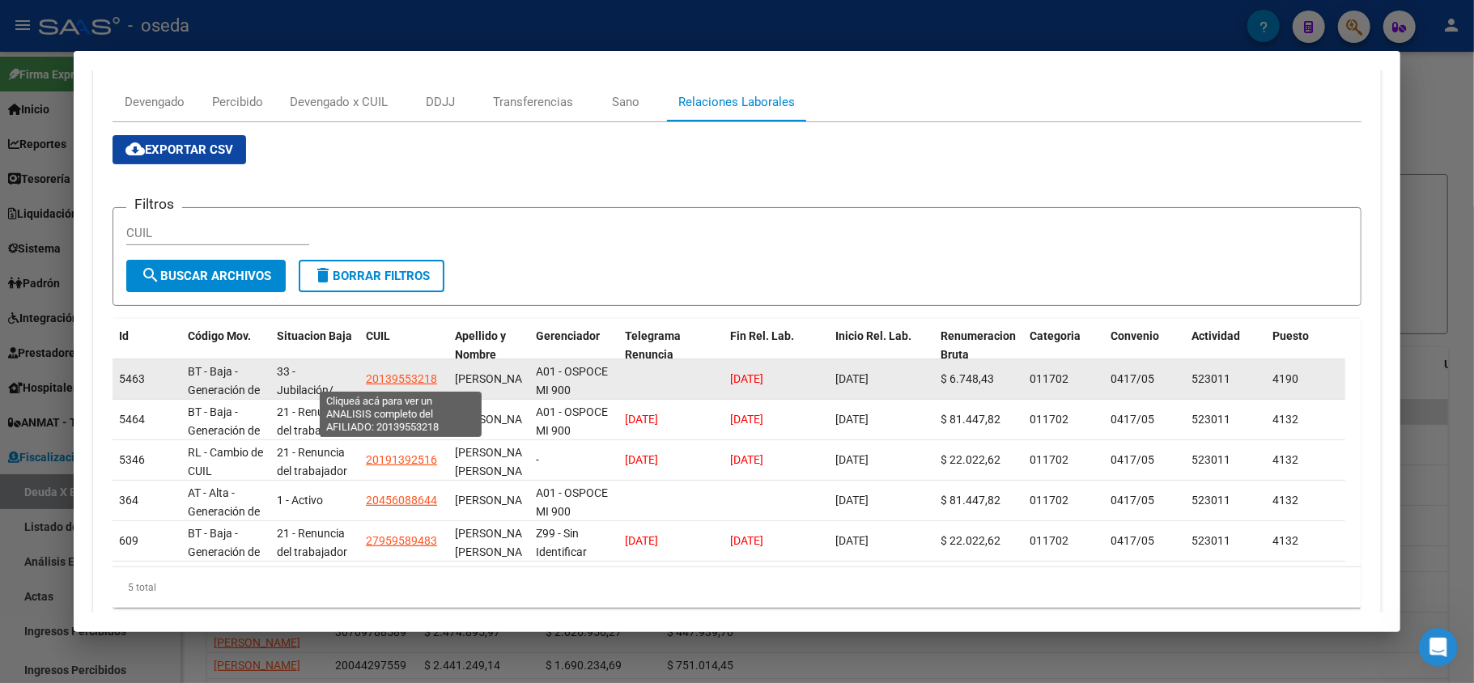
click at [397, 380] on span "20139553218" at bounding box center [401, 378] width 71 height 13
type textarea "20139553218"
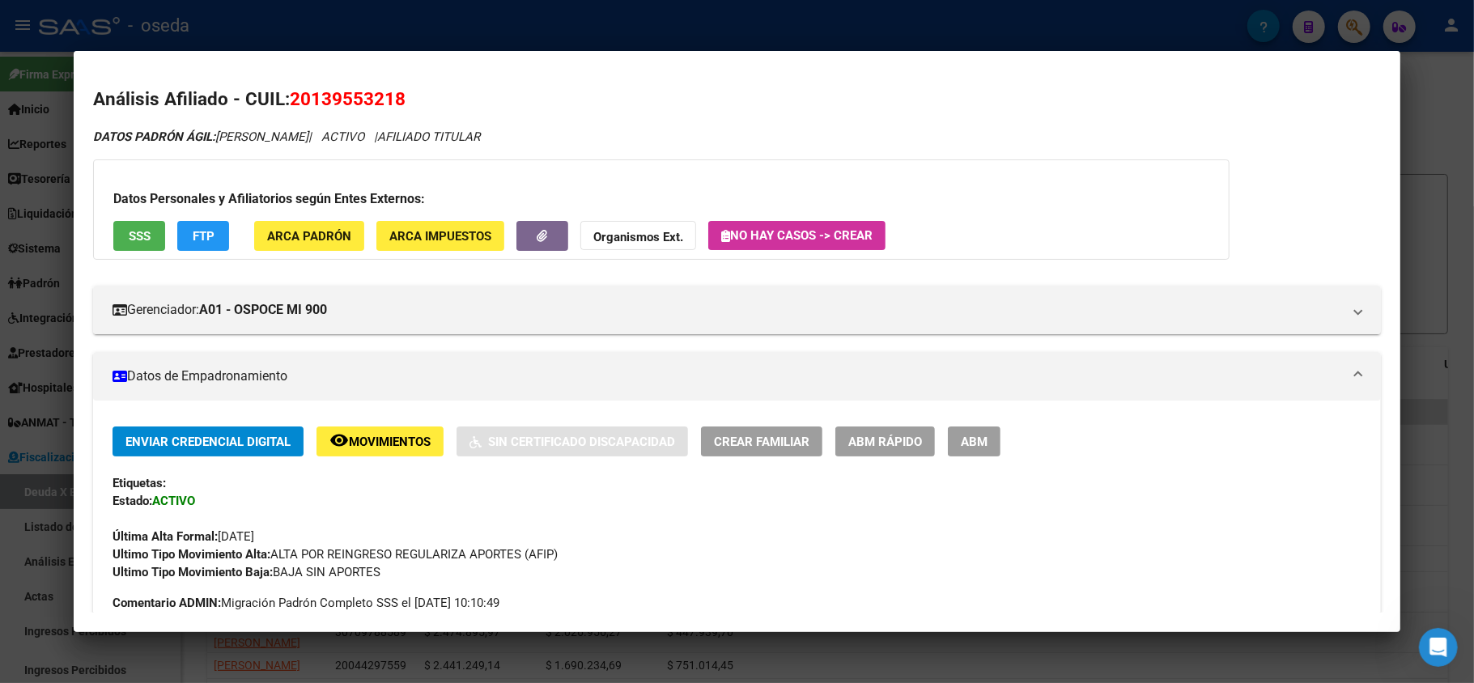
click at [147, 219] on div "Datos Personales y Afiliatorios según Entes Externos: SSS FTP ARCA Padrón ARCA …" at bounding box center [661, 209] width 1136 height 100
click at [144, 222] on button "SSS" at bounding box center [139, 236] width 52 height 30
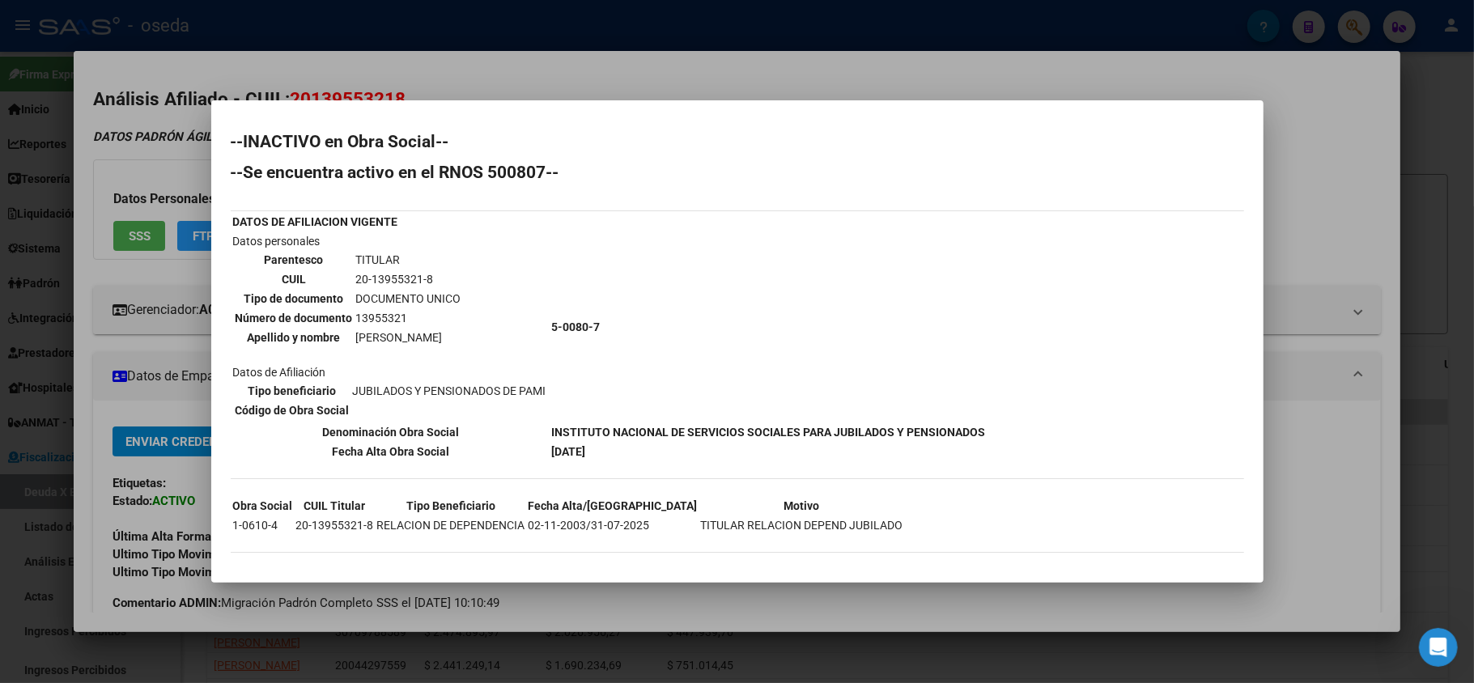
click at [0, 483] on div at bounding box center [737, 341] width 1474 height 683
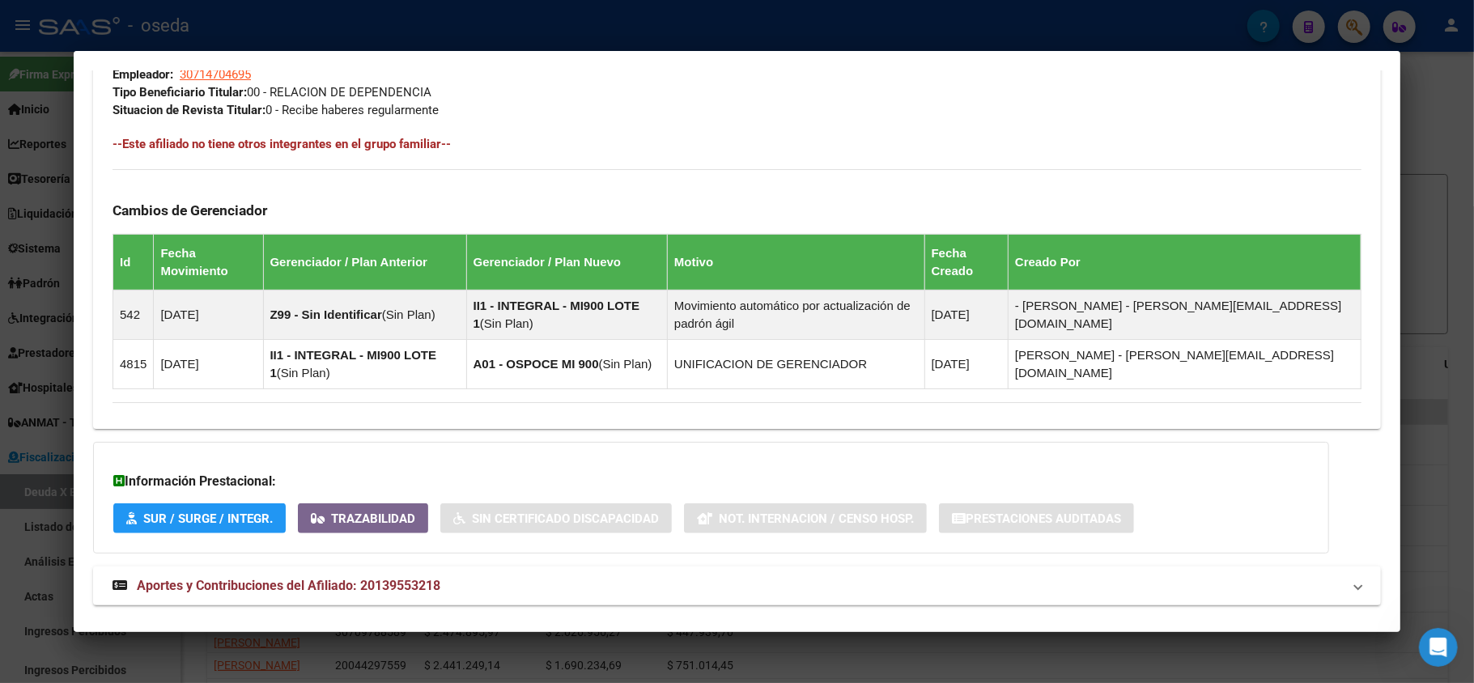
scroll to position [894, 0]
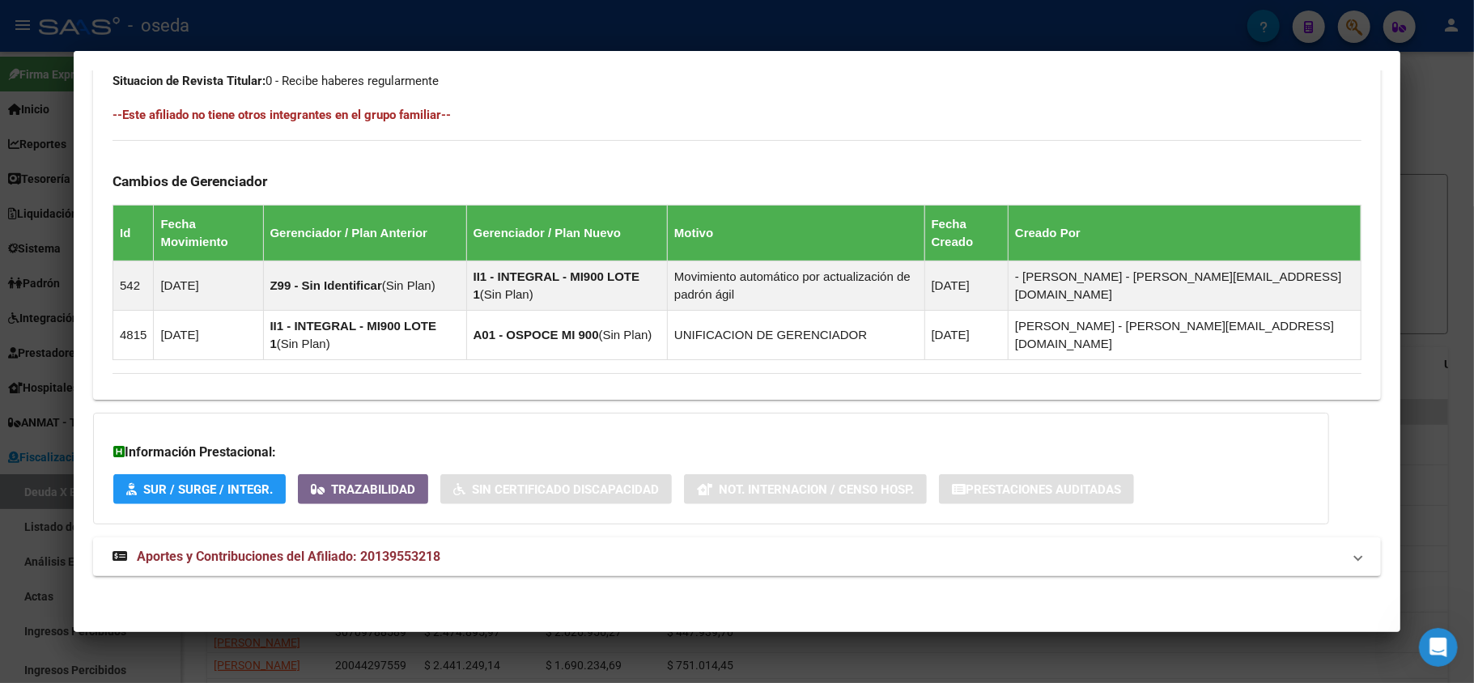
click at [0, 387] on div at bounding box center [737, 341] width 1474 height 683
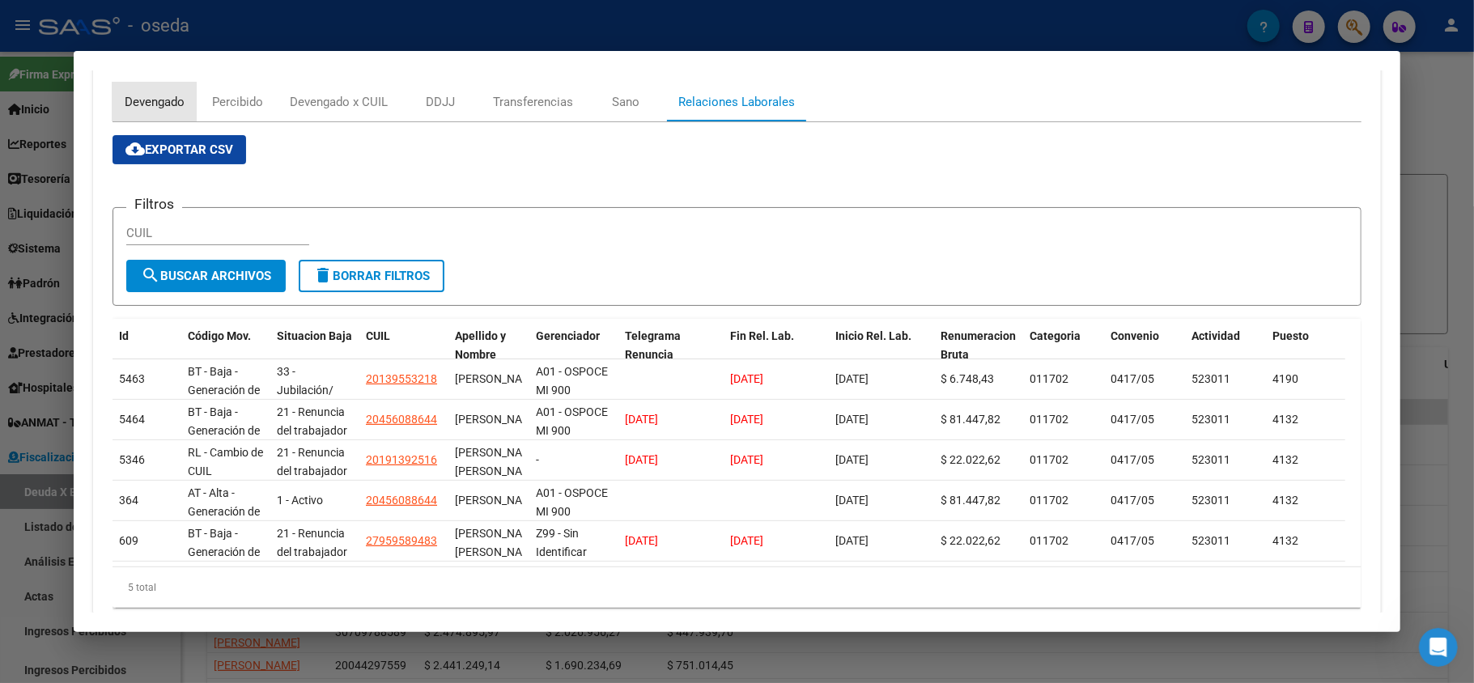
click at [153, 96] on div "Devengado" at bounding box center [155, 102] width 60 height 18
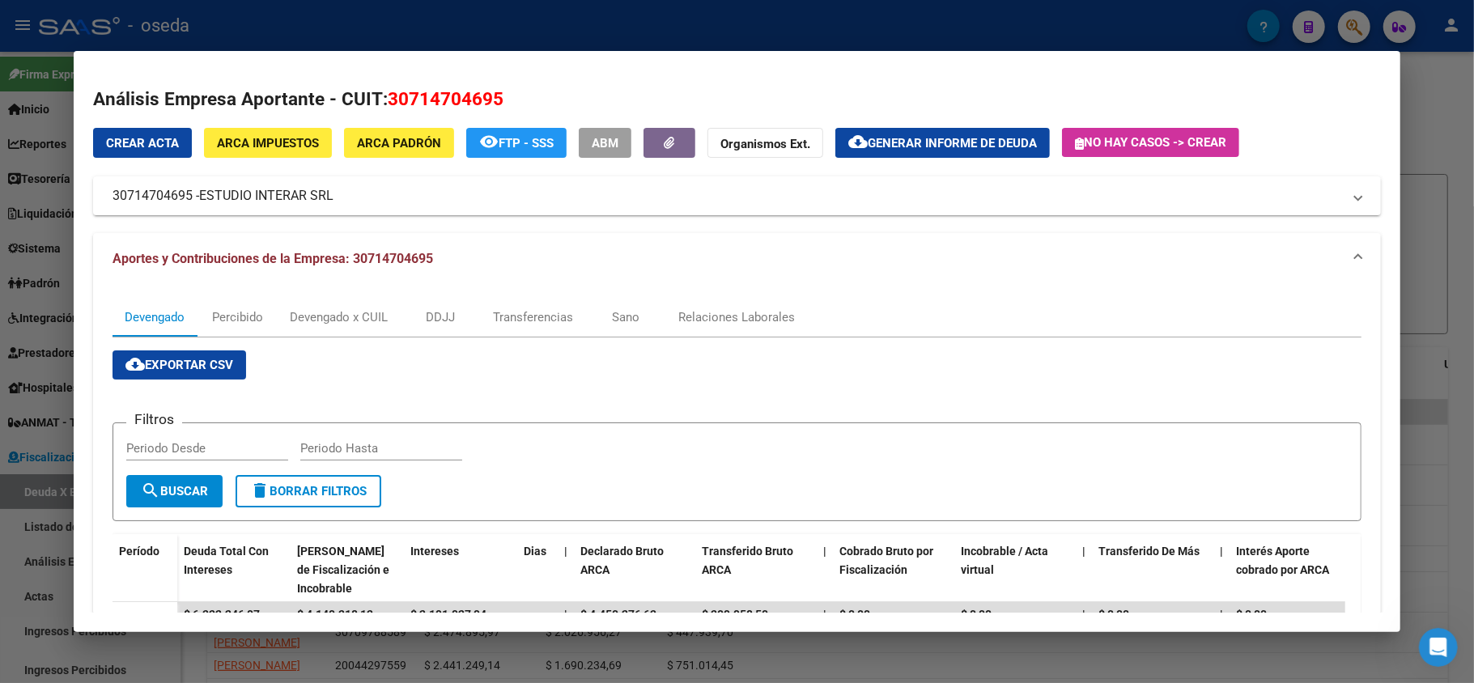
scroll to position [215, 0]
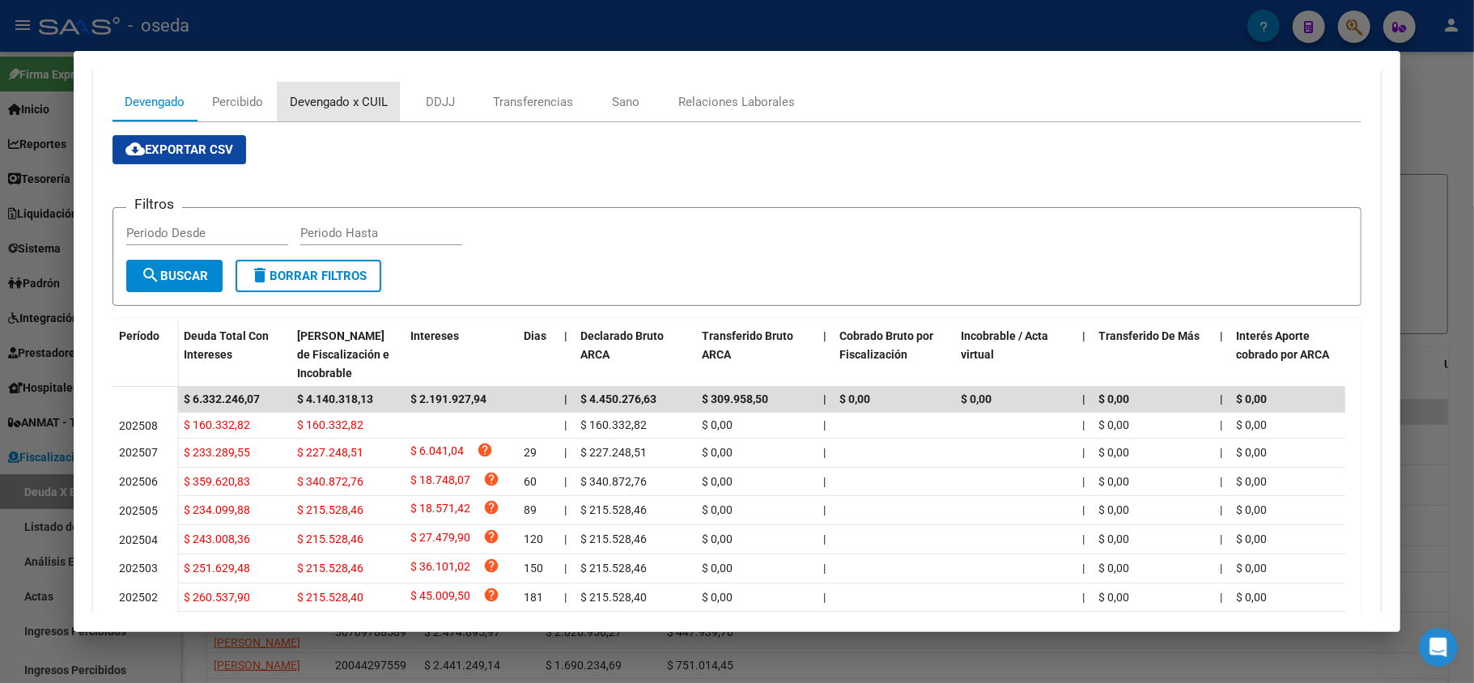
click at [361, 98] on div "Devengado x CUIL" at bounding box center [339, 102] width 98 height 18
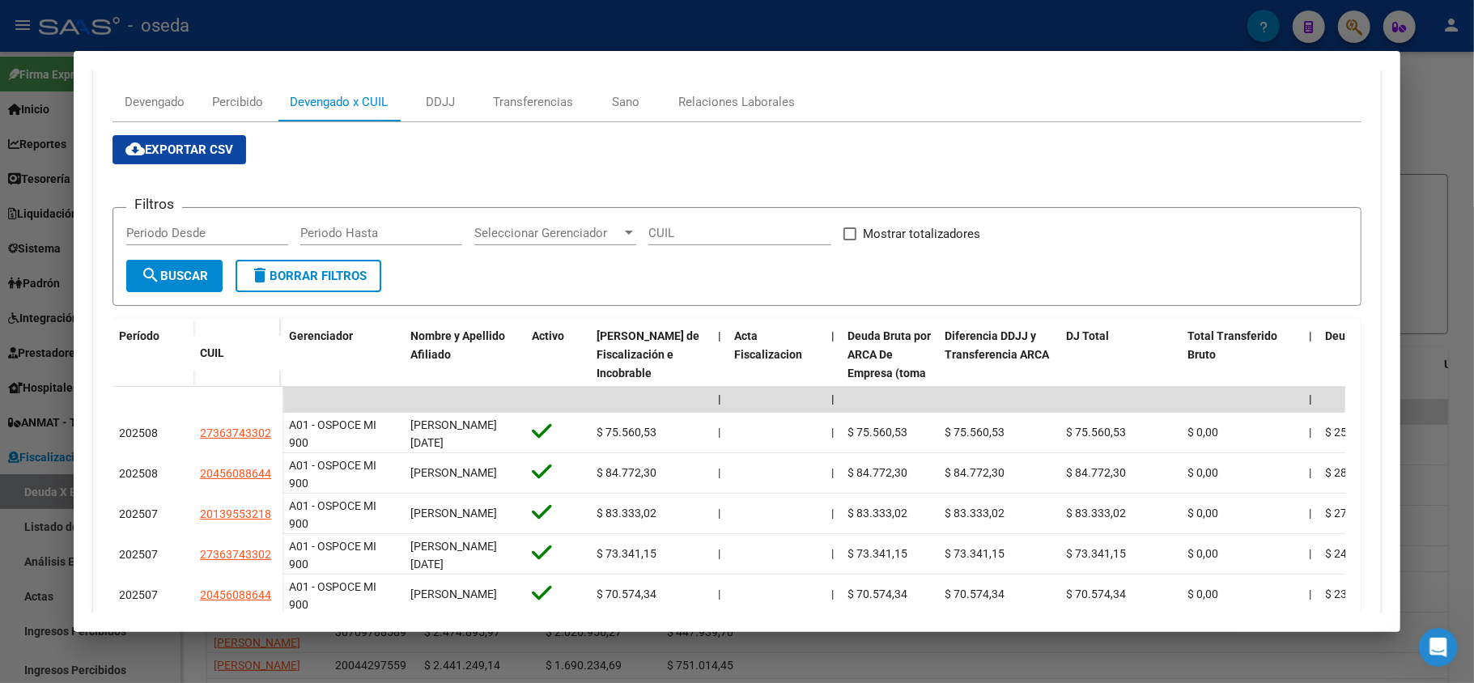
click at [0, 431] on div at bounding box center [737, 341] width 1474 height 683
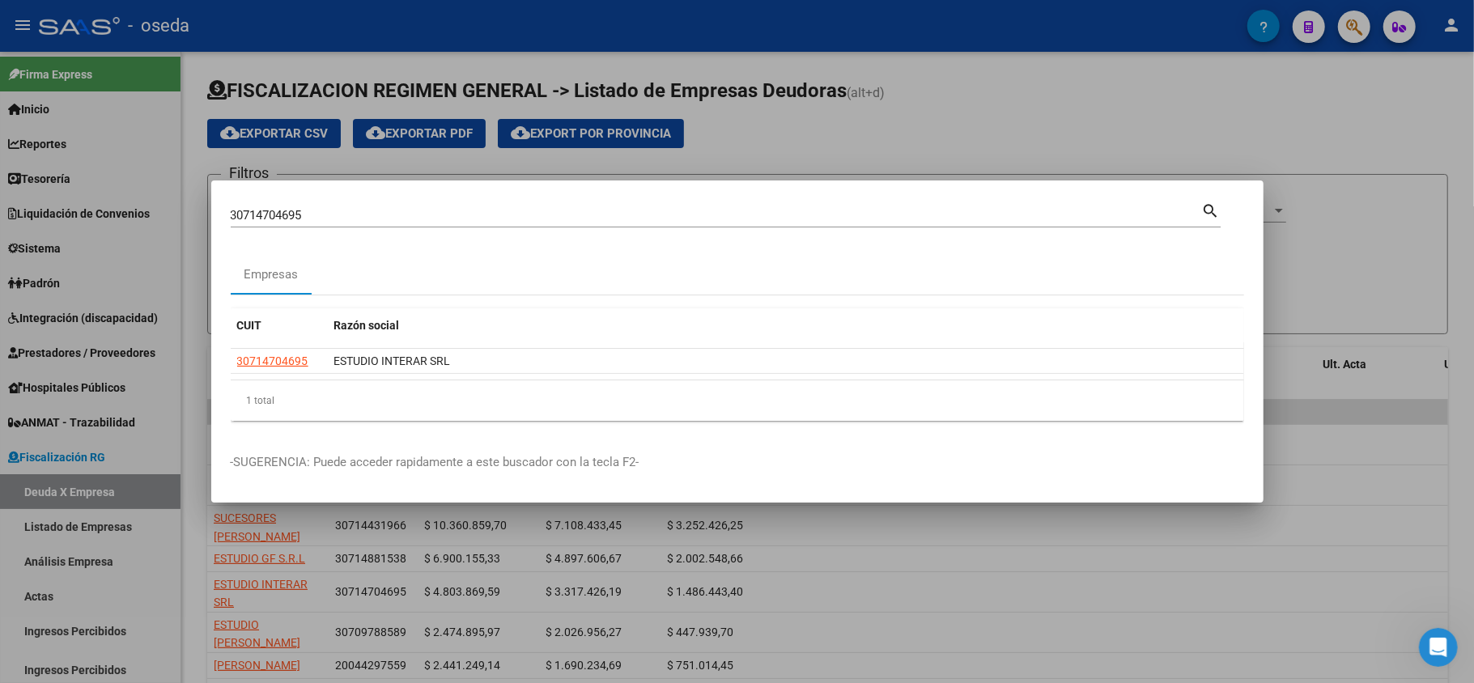
click at [0, 166] on div at bounding box center [737, 341] width 1474 height 683
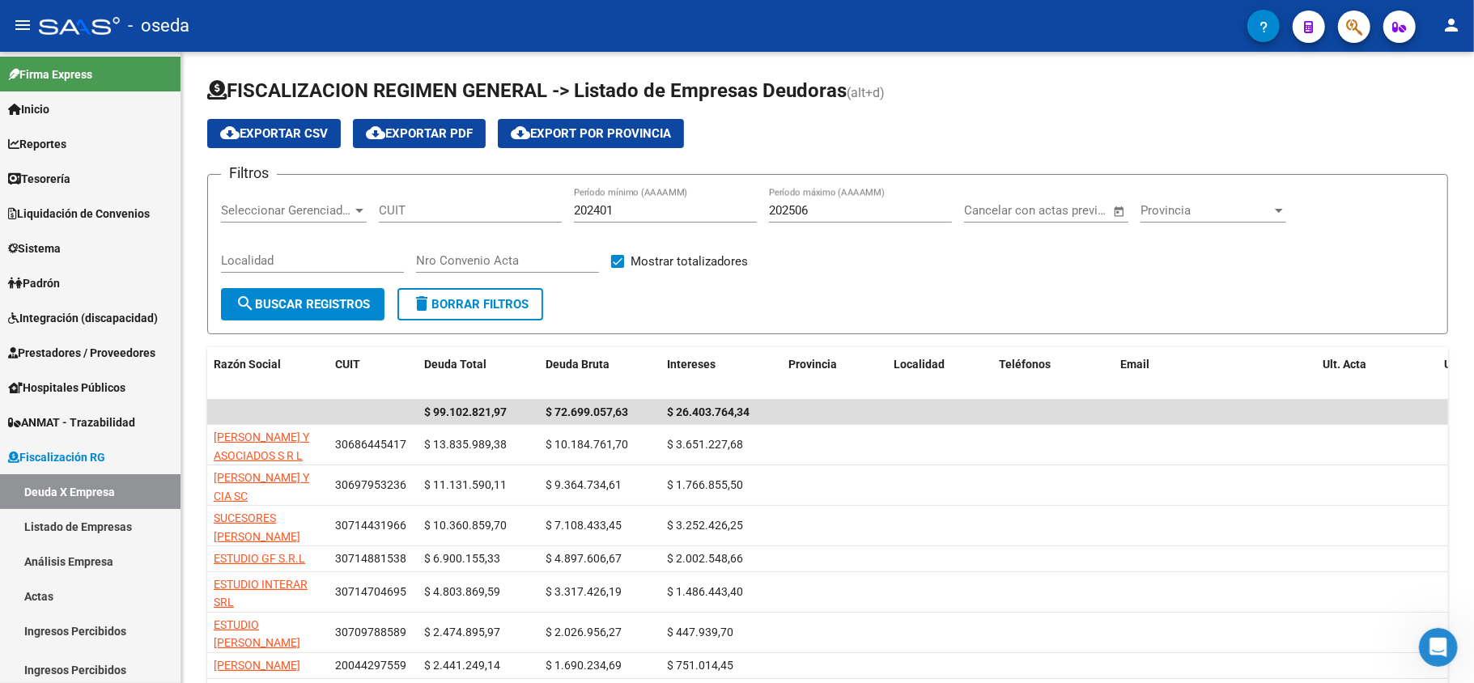
click at [1349, 30] on icon "button" at bounding box center [1354, 27] width 16 height 19
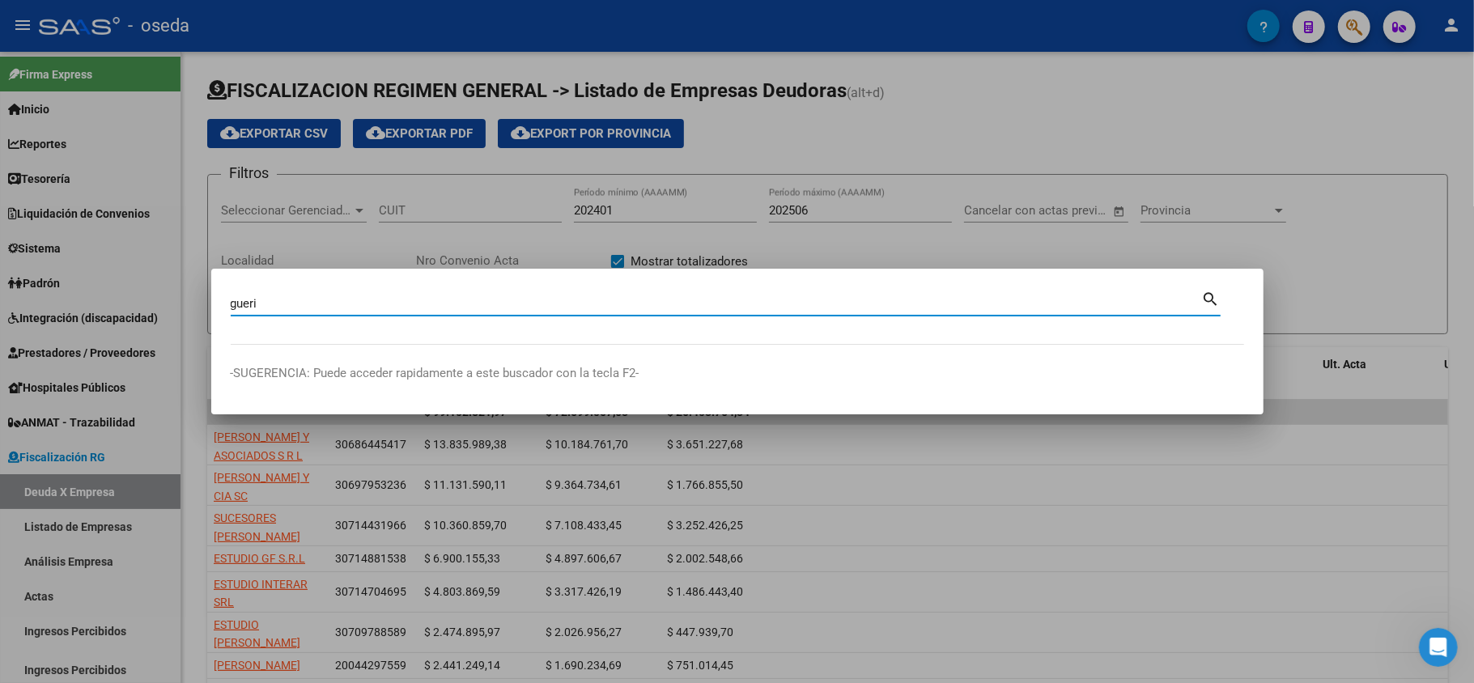
type input "gueri"
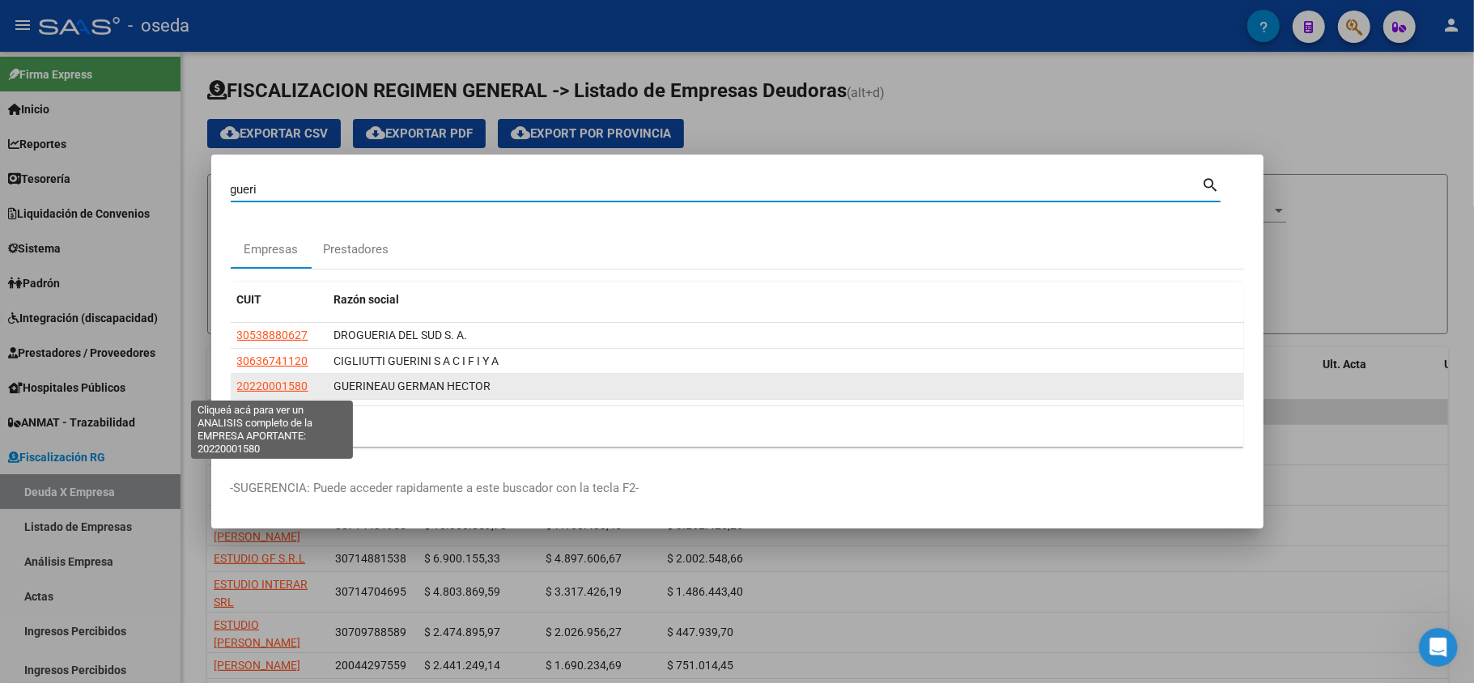
click at [282, 385] on span "20220001580" at bounding box center [272, 386] width 71 height 13
type textarea "20220001580"
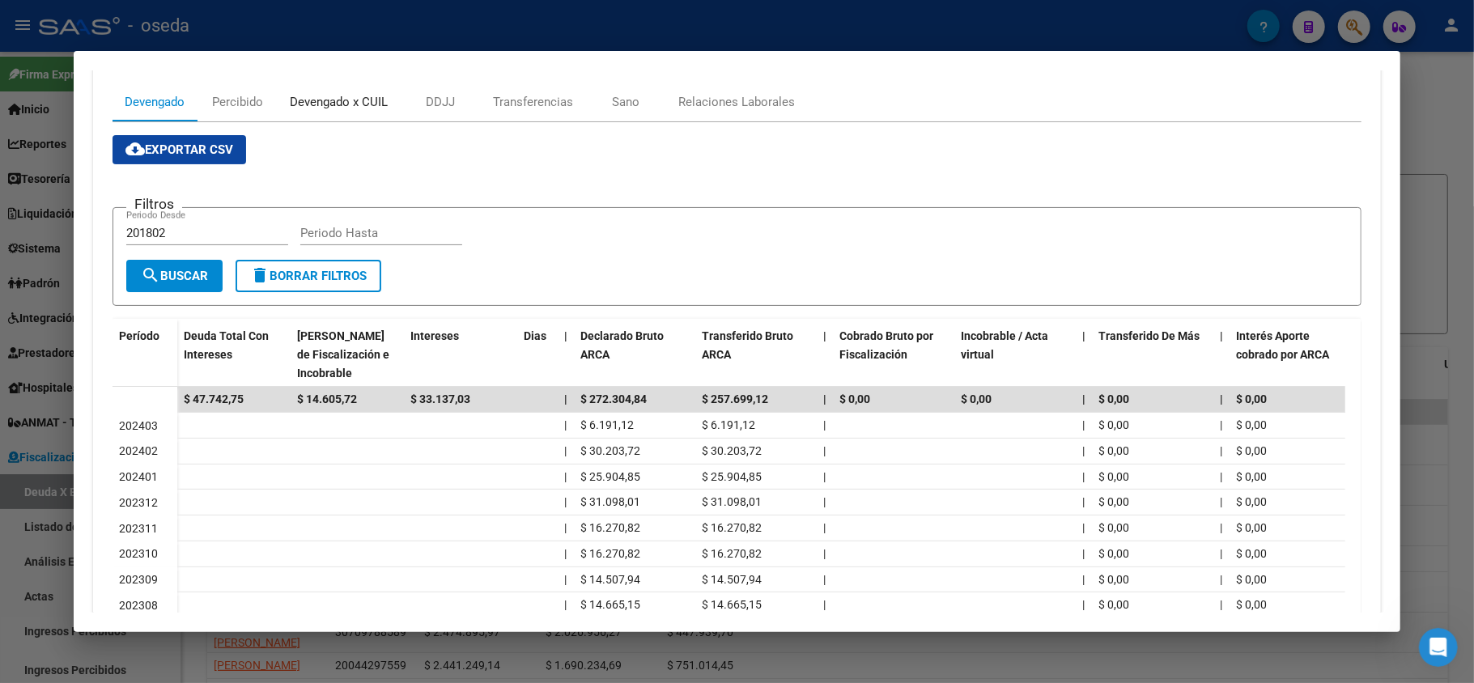
click at [333, 97] on div "Devengado x CUIL" at bounding box center [339, 102] width 98 height 18
